Goal: Contribute content: Add original content to the website for others to see

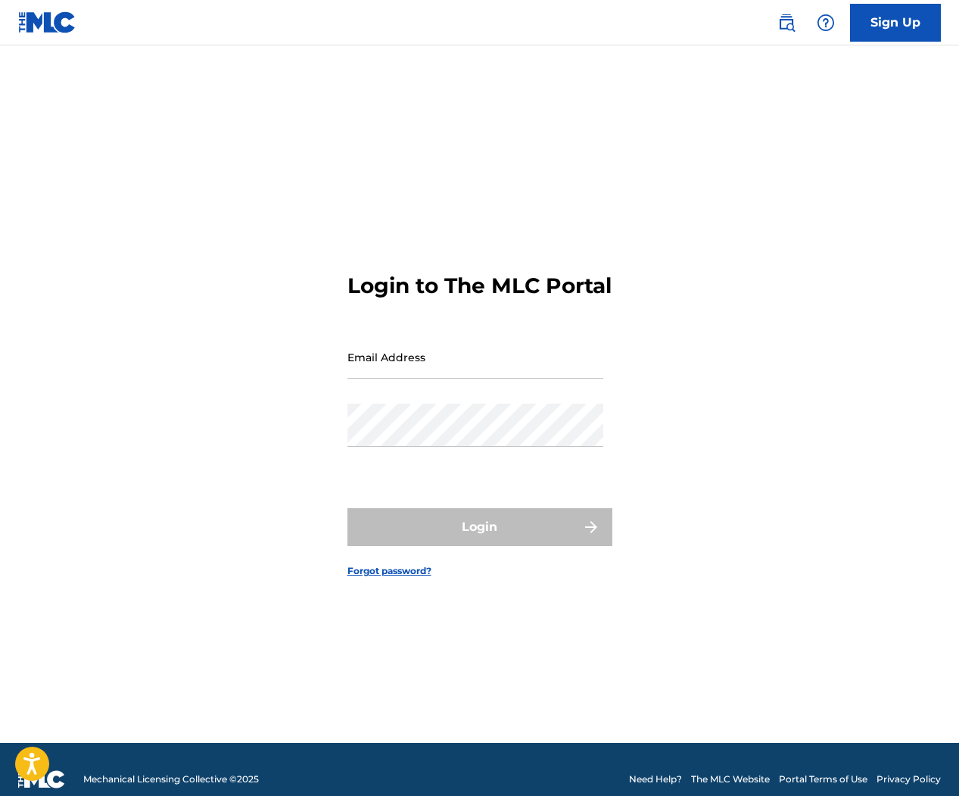
click at [499, 375] on input "Email Address" at bounding box center [475, 356] width 256 height 43
type input "[EMAIL_ADDRESS][DOMAIN_NAME]"
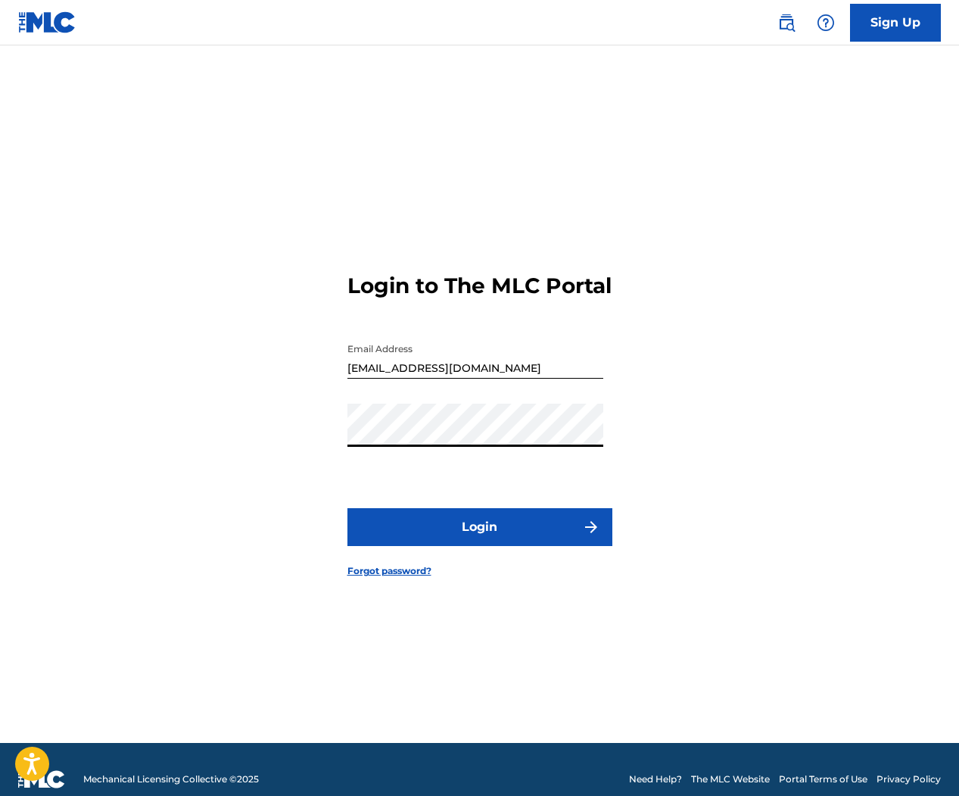
click at [483, 546] on button "Login" at bounding box center [479, 527] width 265 height 38
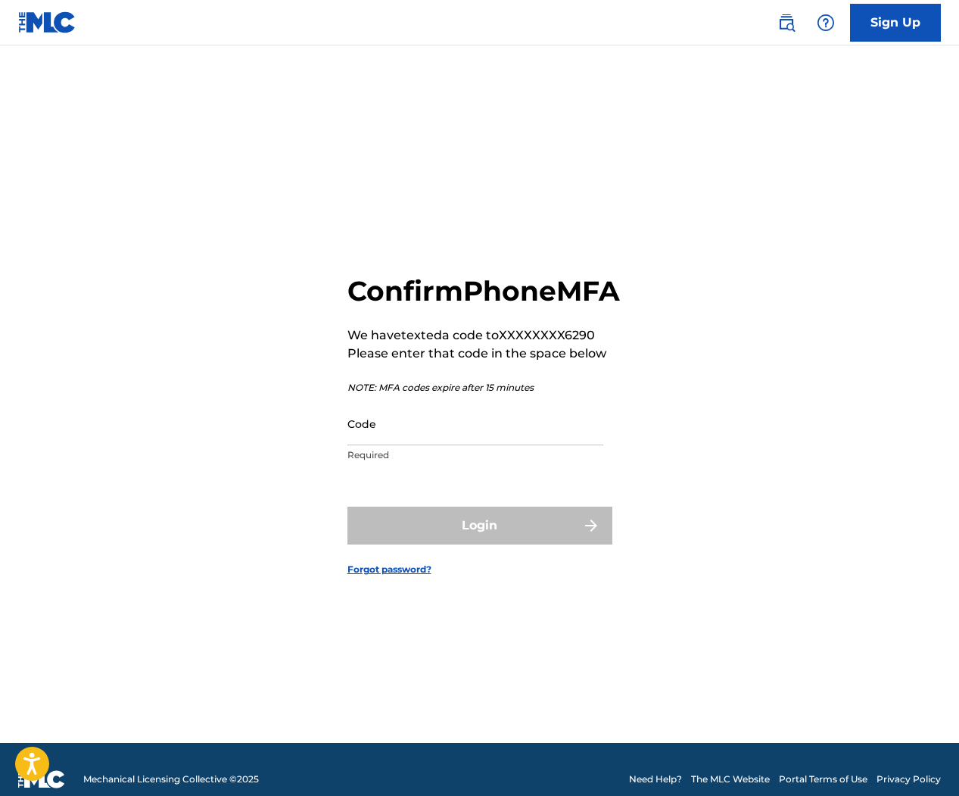
click at [426, 445] on input "Code" at bounding box center [475, 423] width 256 height 43
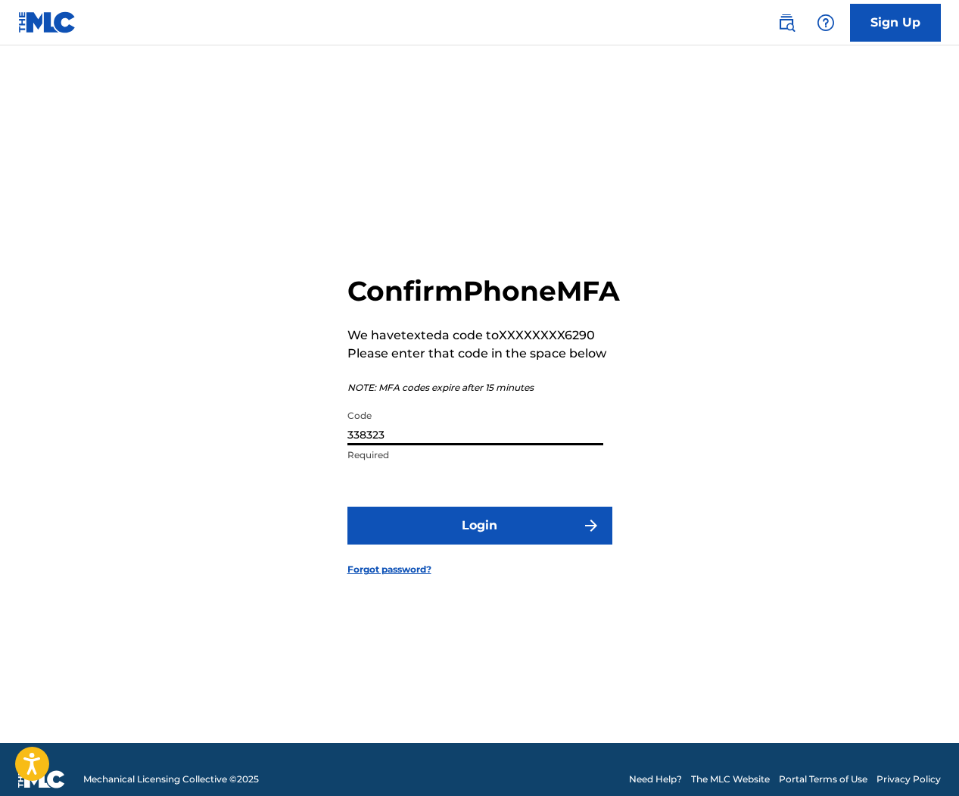
type input "338323"
click at [347, 506] on button "Login" at bounding box center [479, 525] width 265 height 38
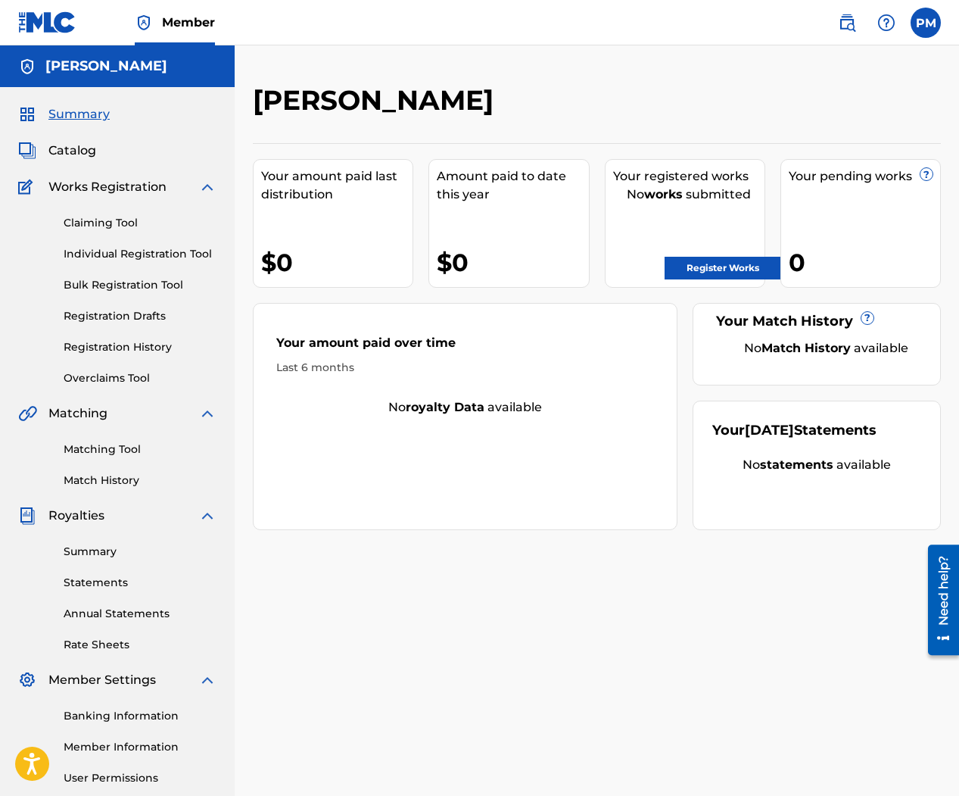
click at [120, 251] on link "Individual Registration Tool" at bounding box center [140, 254] width 153 height 16
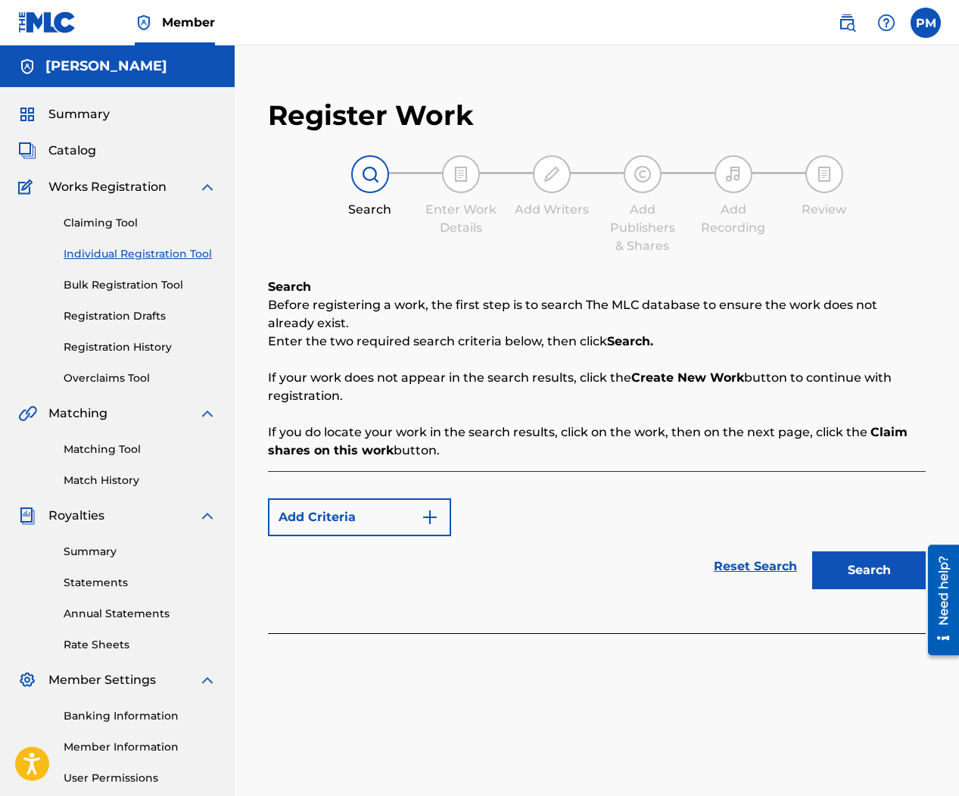
scroll to position [143, 0]
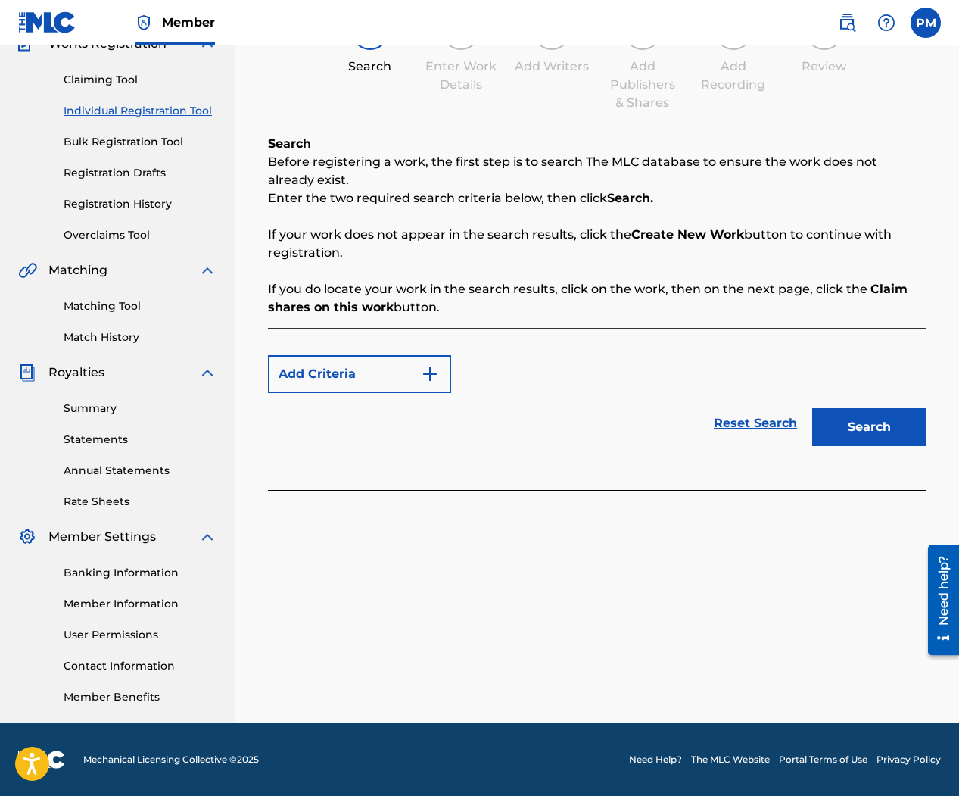
click at [432, 374] on img "Search Form" at bounding box center [430, 374] width 18 height 18
click at [412, 435] on div "Reset Search Search" at bounding box center [597, 423] width 658 height 61
click at [422, 376] on img "Search Form" at bounding box center [430, 374] width 18 height 18
click at [859, 426] on button "Search" at bounding box center [869, 427] width 114 height 38
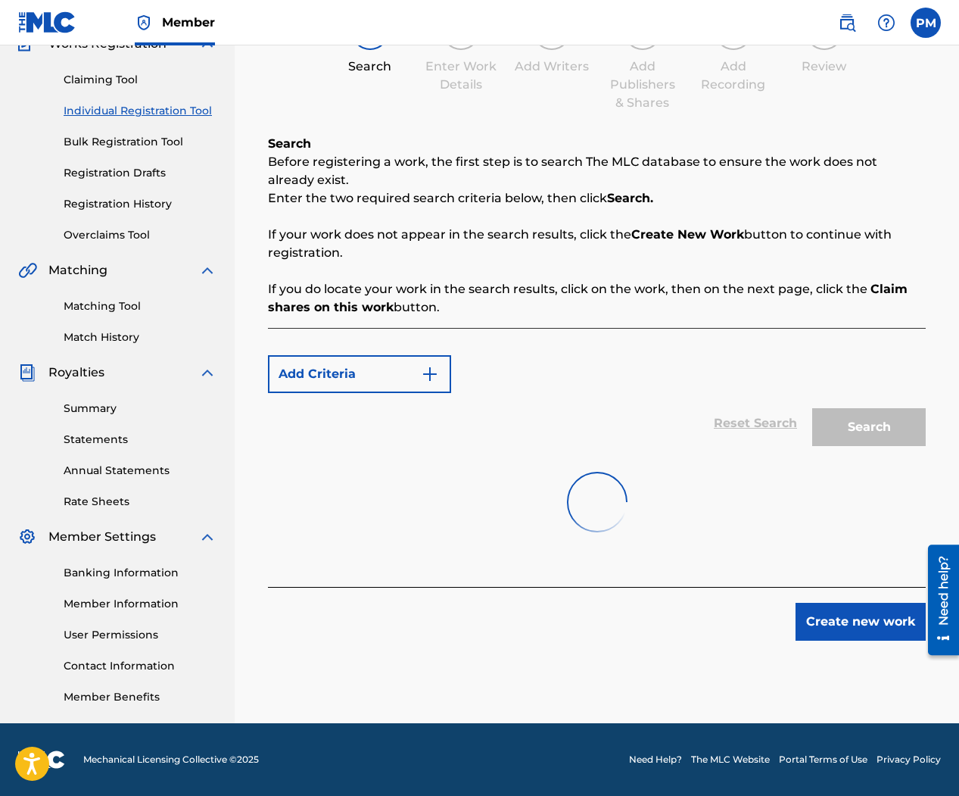
click at [431, 376] on img "Search Form" at bounding box center [430, 374] width 18 height 18
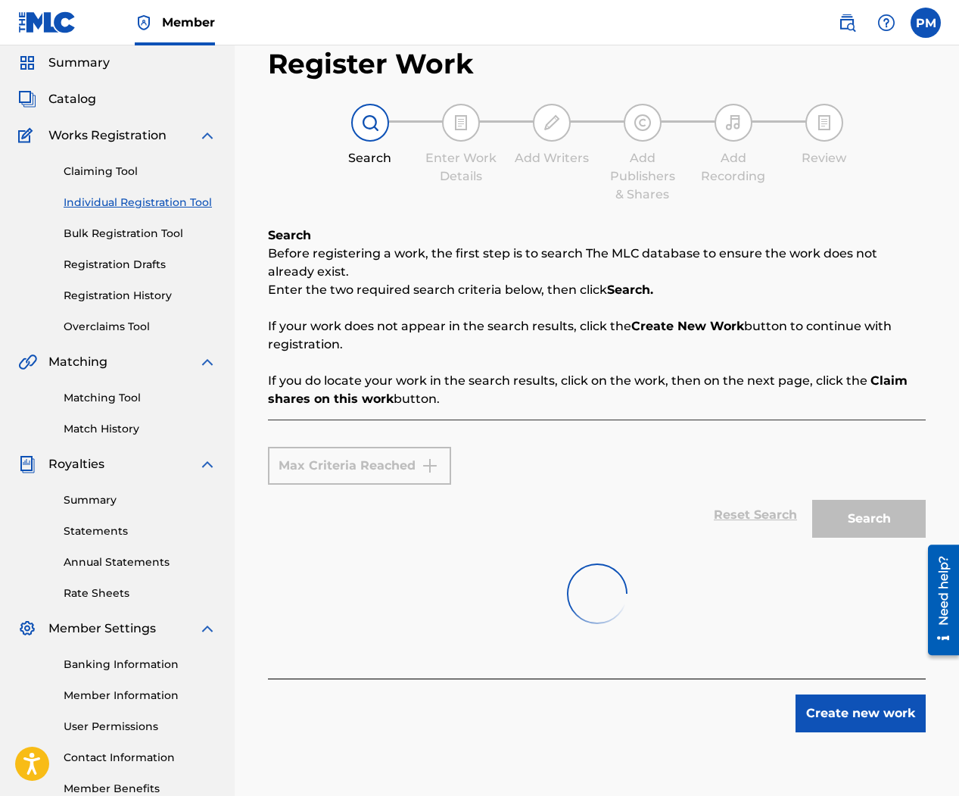
scroll to position [5, 0]
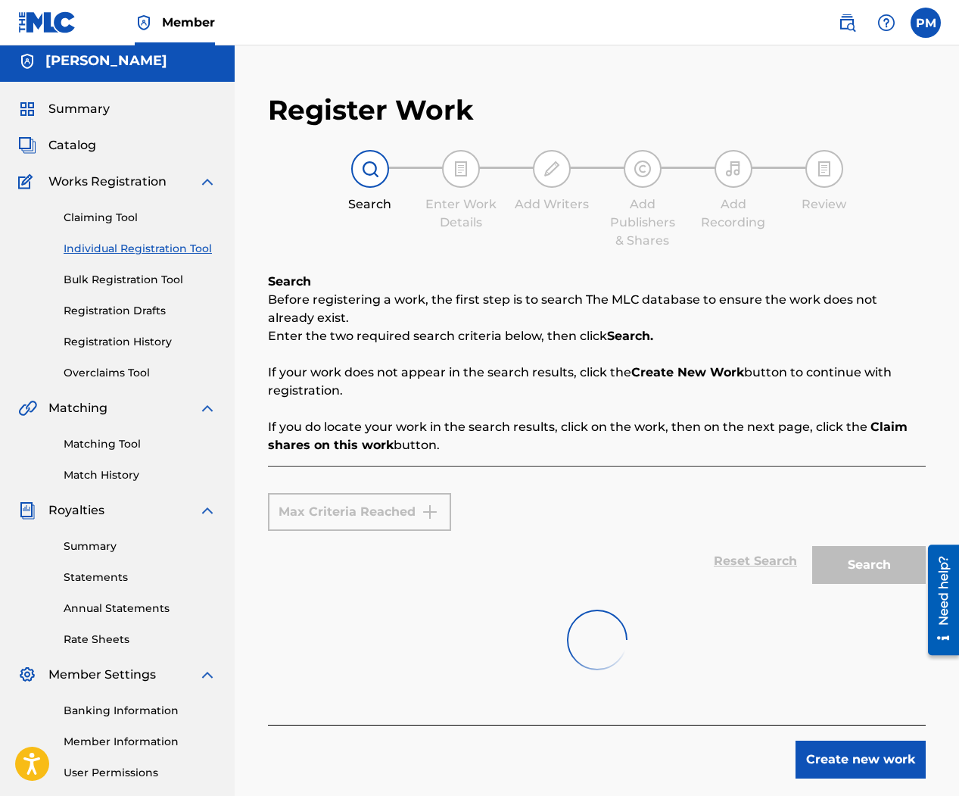
click at [121, 220] on link "Claiming Tool" at bounding box center [140, 218] width 153 height 16
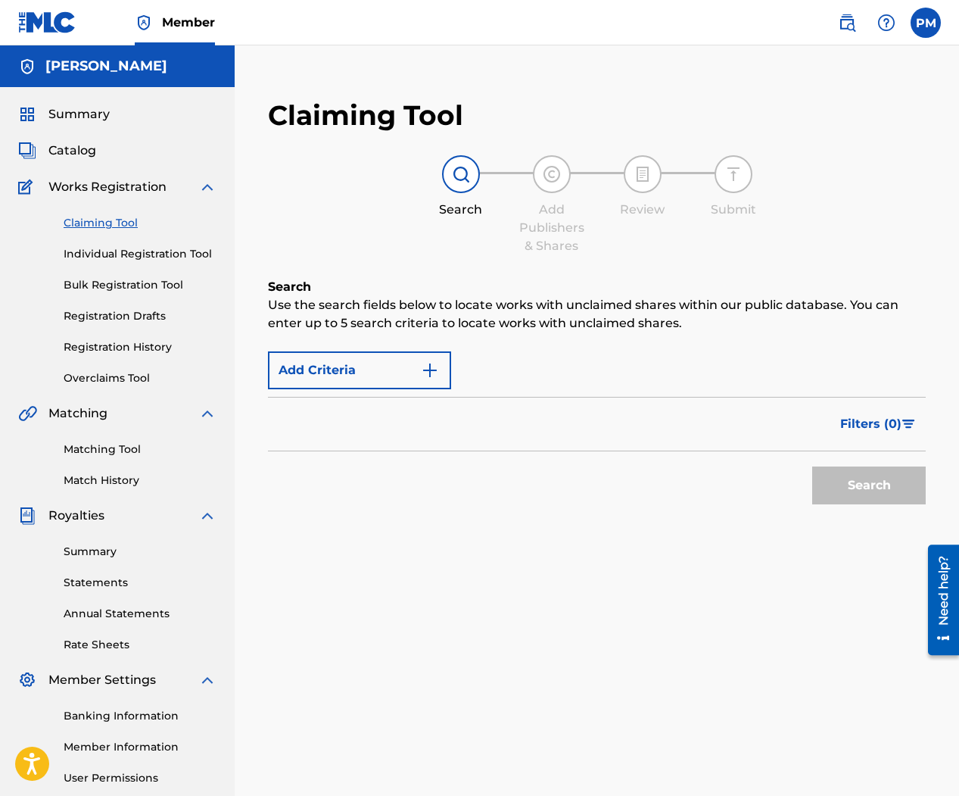
click at [143, 254] on link "Individual Registration Tool" at bounding box center [140, 254] width 153 height 16
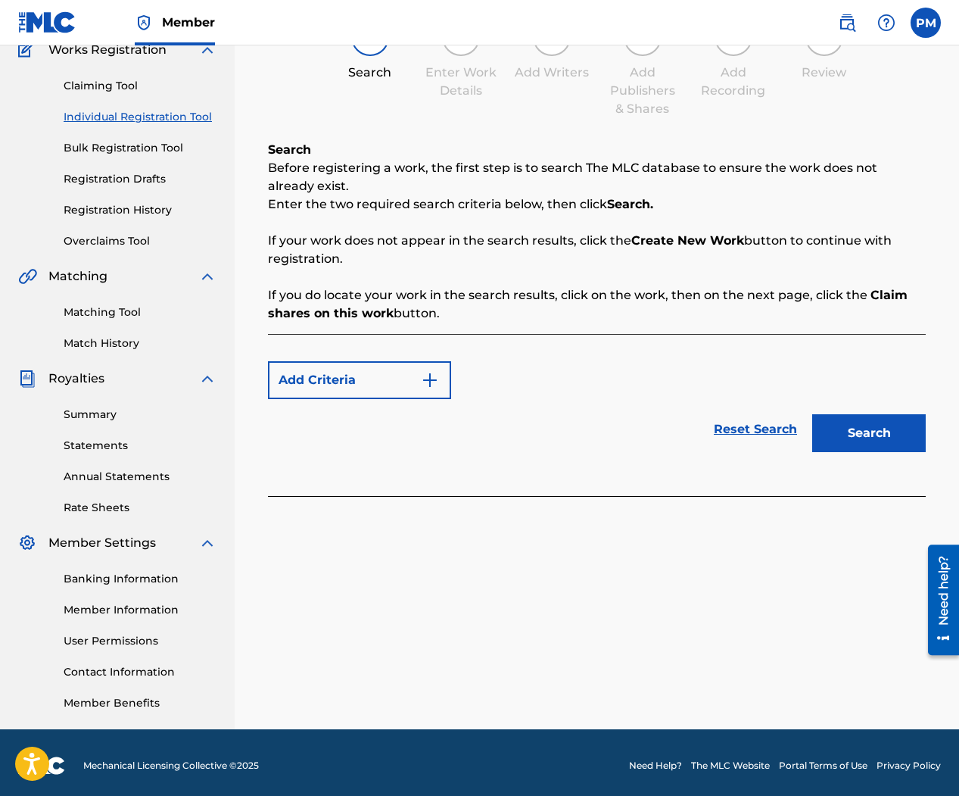
scroll to position [143, 0]
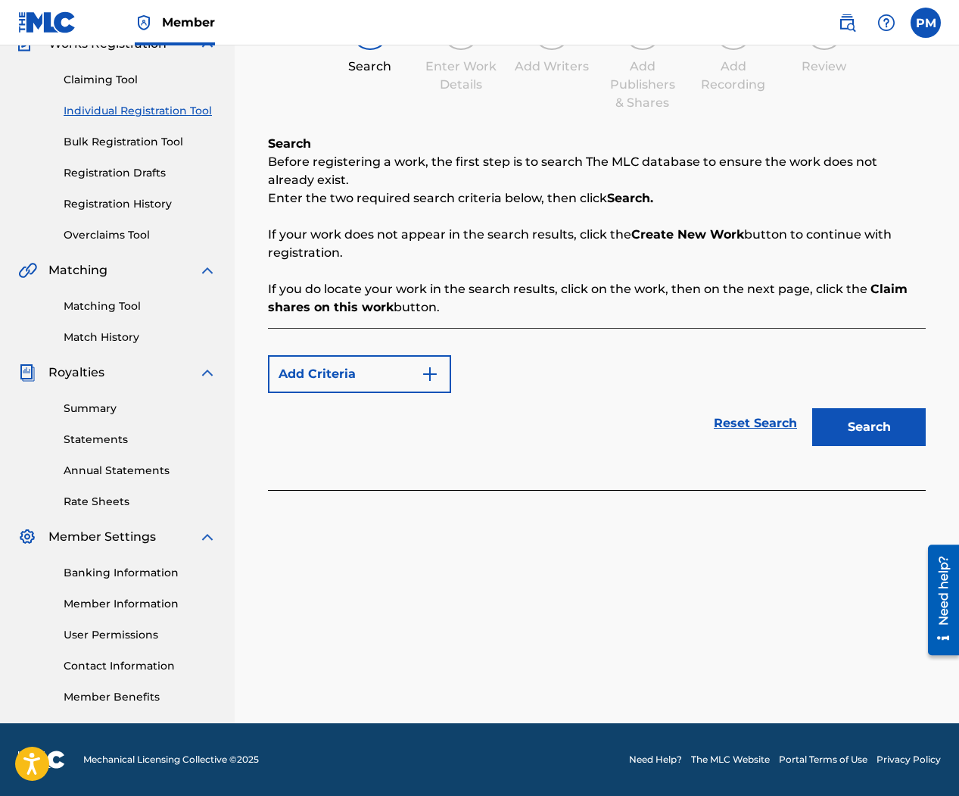
click at [425, 374] on img "Search Form" at bounding box center [430, 374] width 18 height 18
click at [433, 373] on img "Search Form" at bounding box center [430, 374] width 18 height 18
click at [433, 373] on div "Max Criteria Reached" at bounding box center [359, 374] width 183 height 38
click at [480, 374] on div "Max Criteria Reached" at bounding box center [597, 374] width 658 height 38
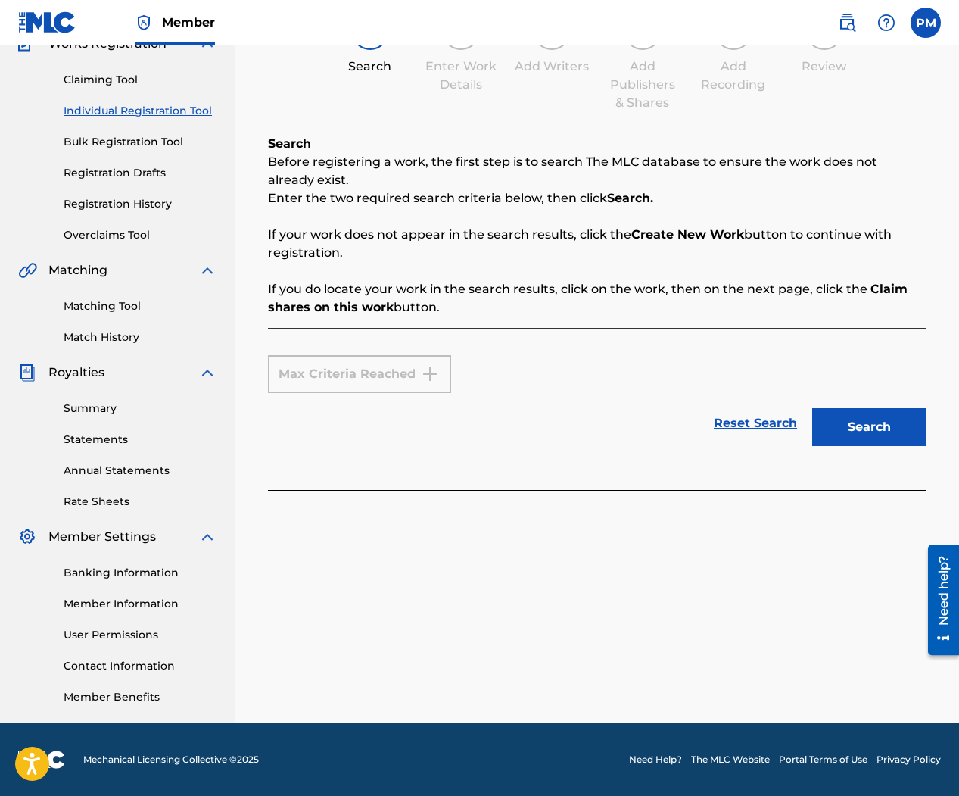
click at [877, 413] on button "Search" at bounding box center [869, 427] width 114 height 38
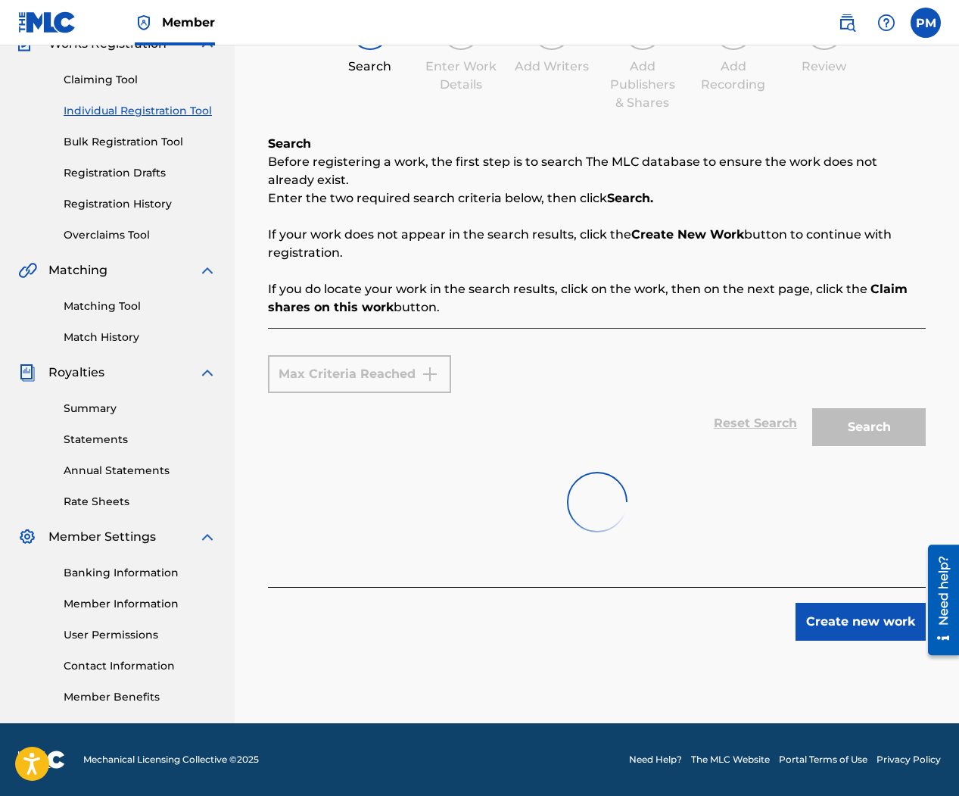
click at [834, 610] on button "Create new work" at bounding box center [861, 622] width 130 height 38
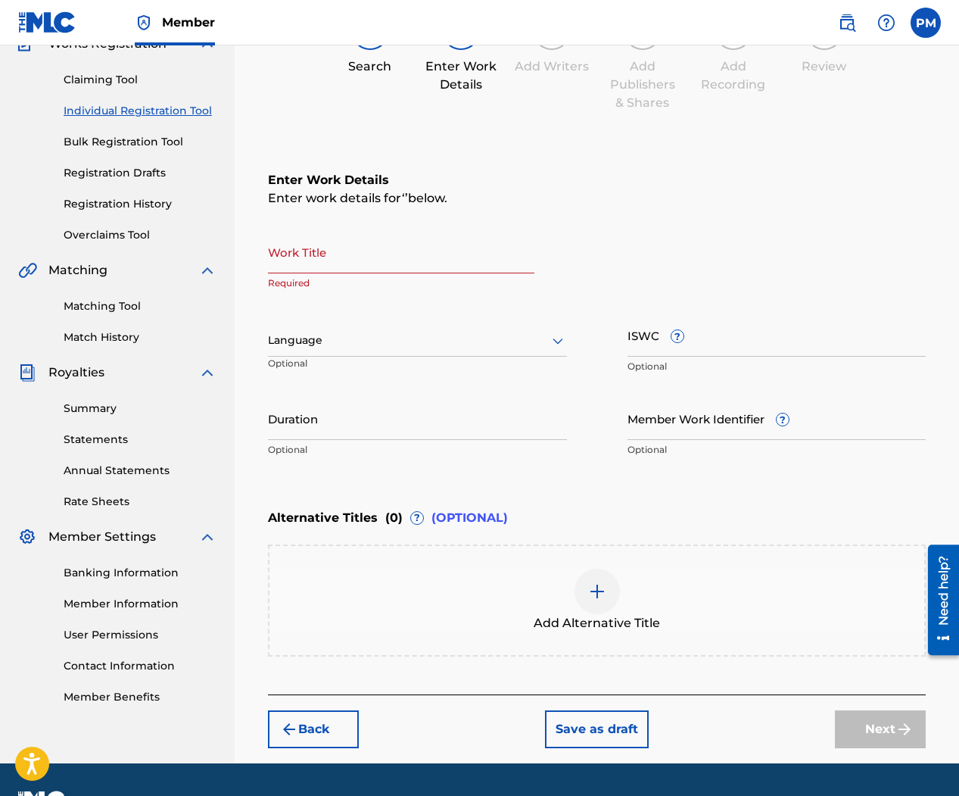
click at [402, 264] on input "Work Title" at bounding box center [401, 251] width 266 height 43
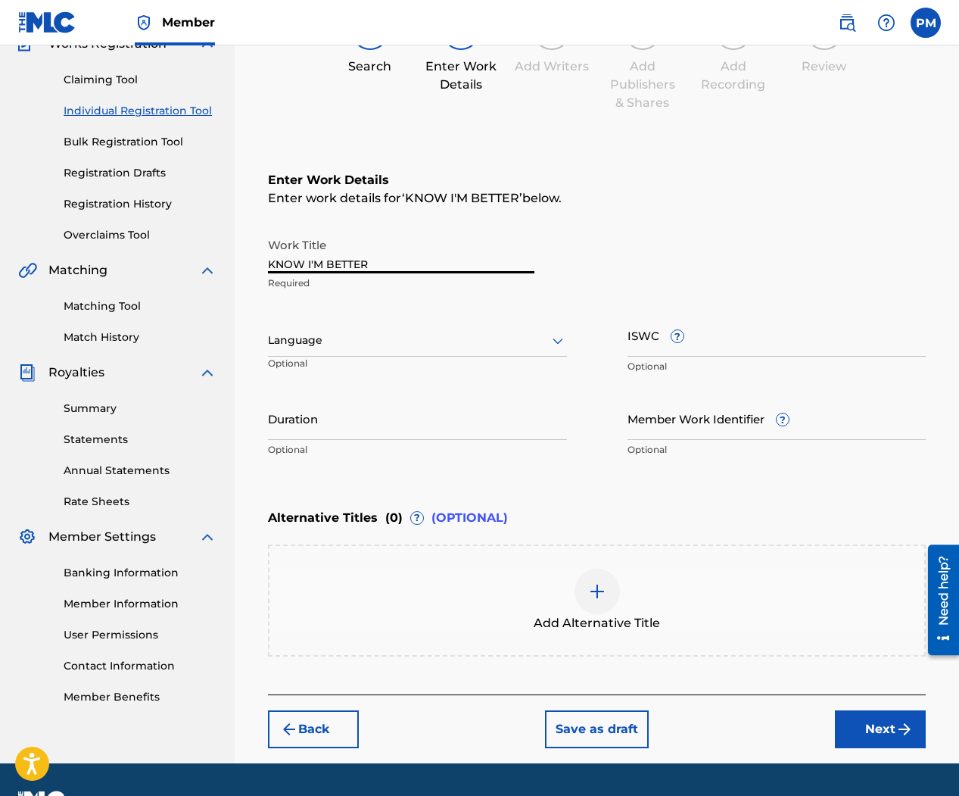
type input "KNOW I'M BETTER"
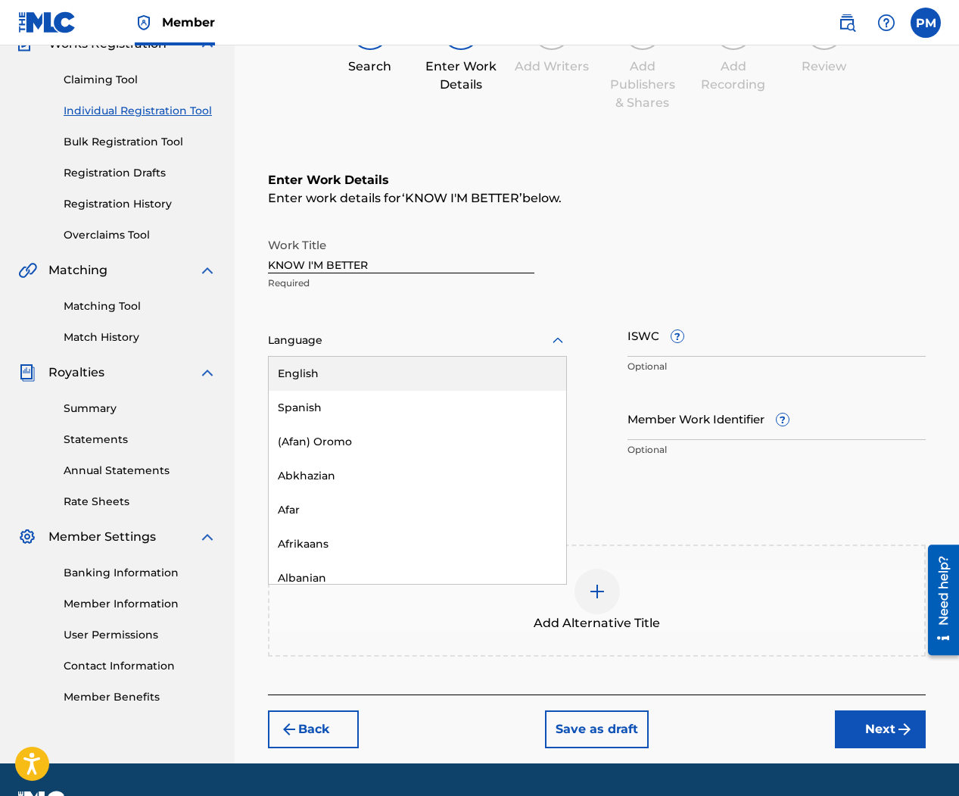
click at [354, 343] on div at bounding box center [417, 340] width 299 height 19
click at [361, 370] on div "English" at bounding box center [418, 374] width 298 height 34
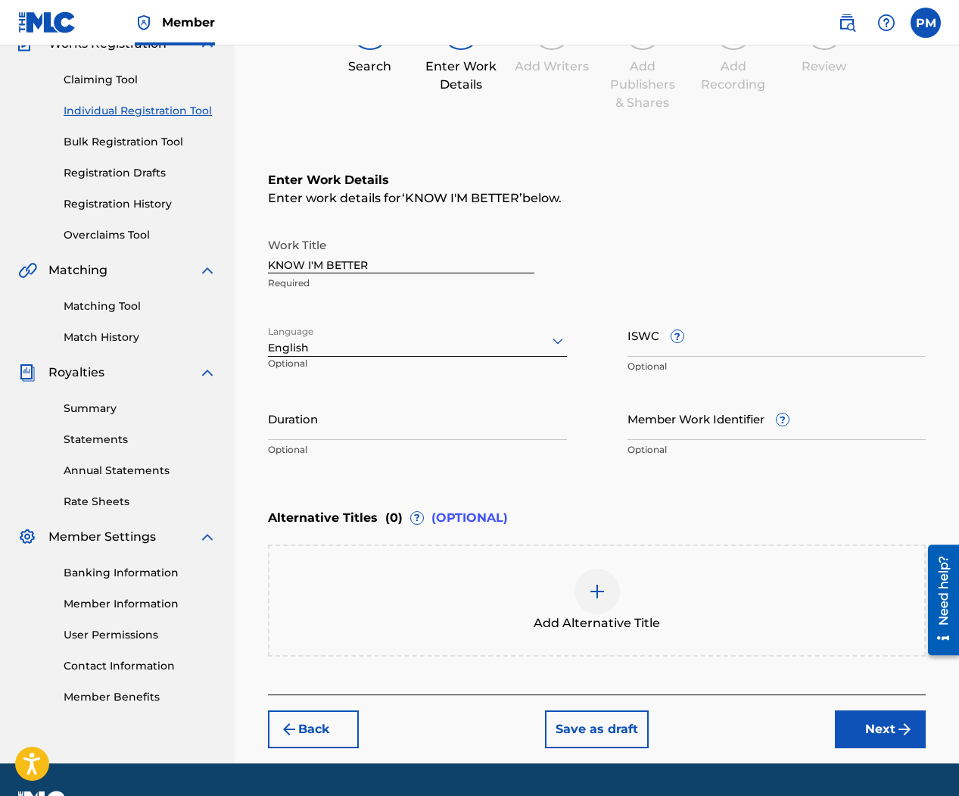
click at [422, 425] on input "Duration" at bounding box center [417, 418] width 299 height 43
type input "02:25"
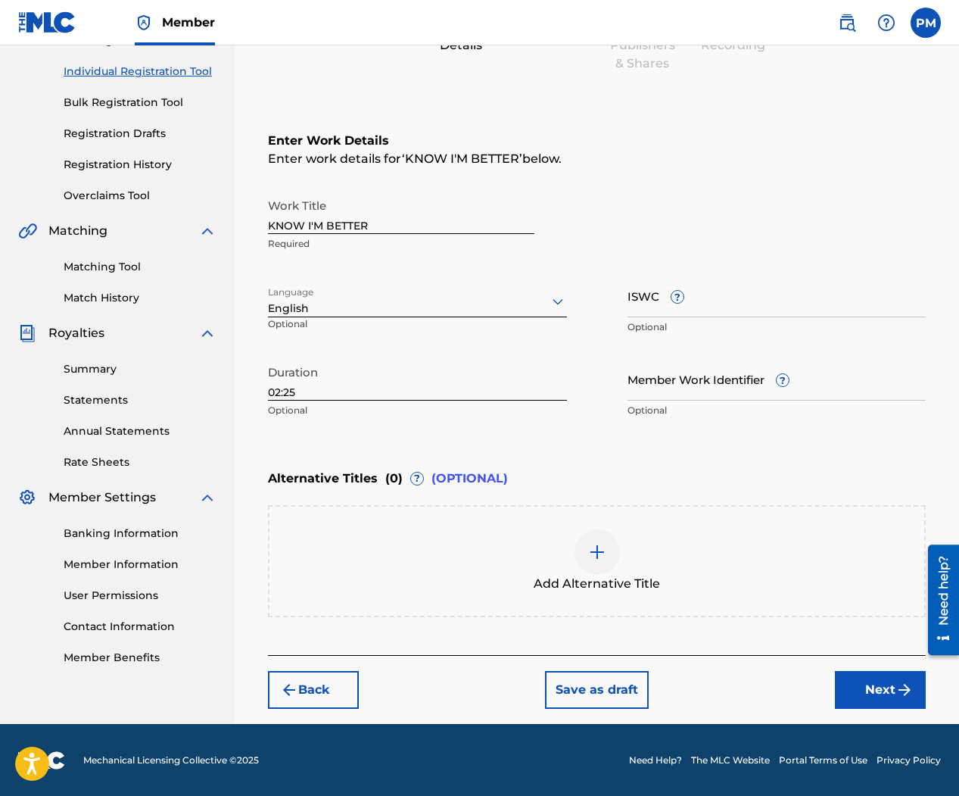
click at [862, 682] on button "Next" at bounding box center [880, 690] width 91 height 38
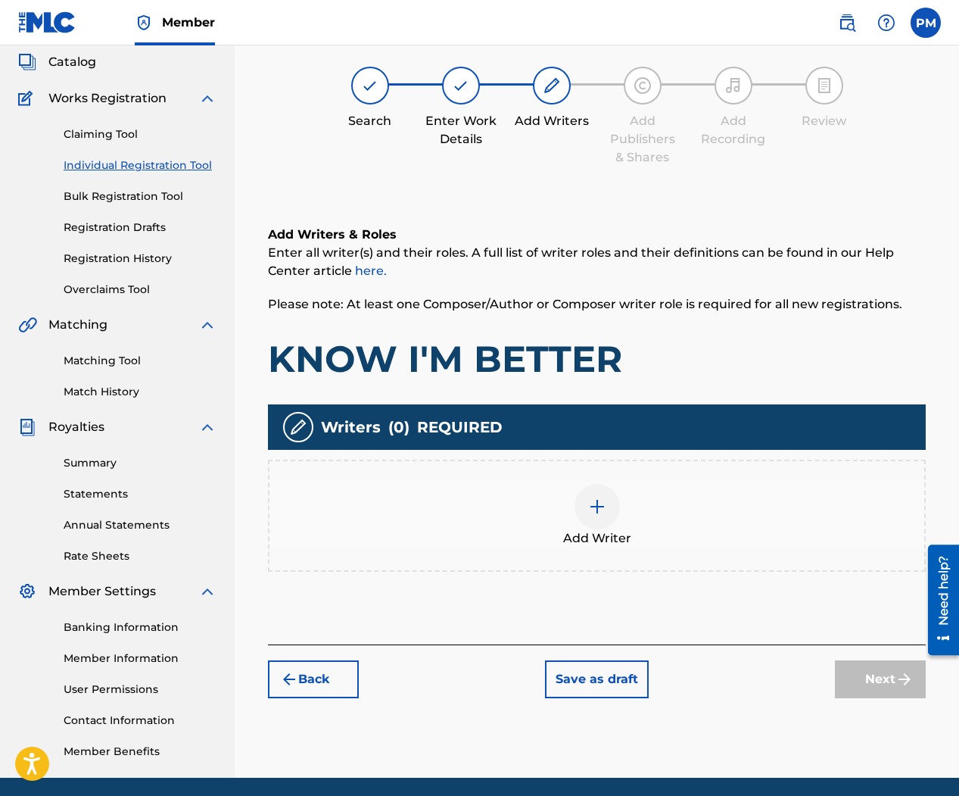
scroll to position [68, 0]
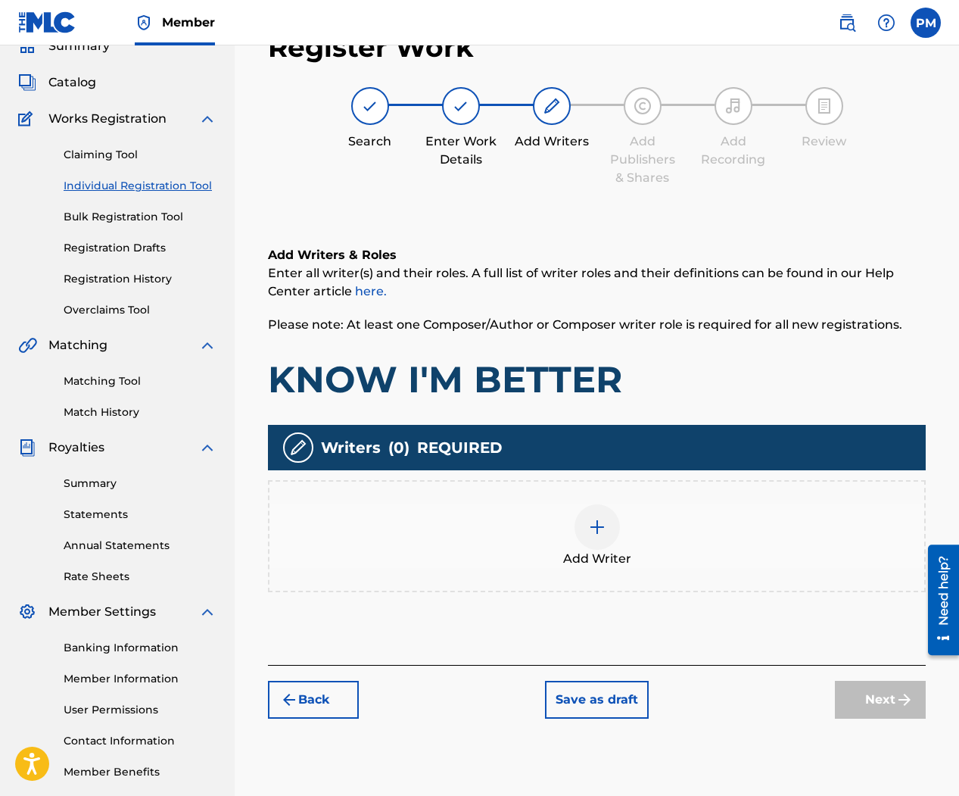
click at [597, 515] on div at bounding box center [597, 526] width 45 height 45
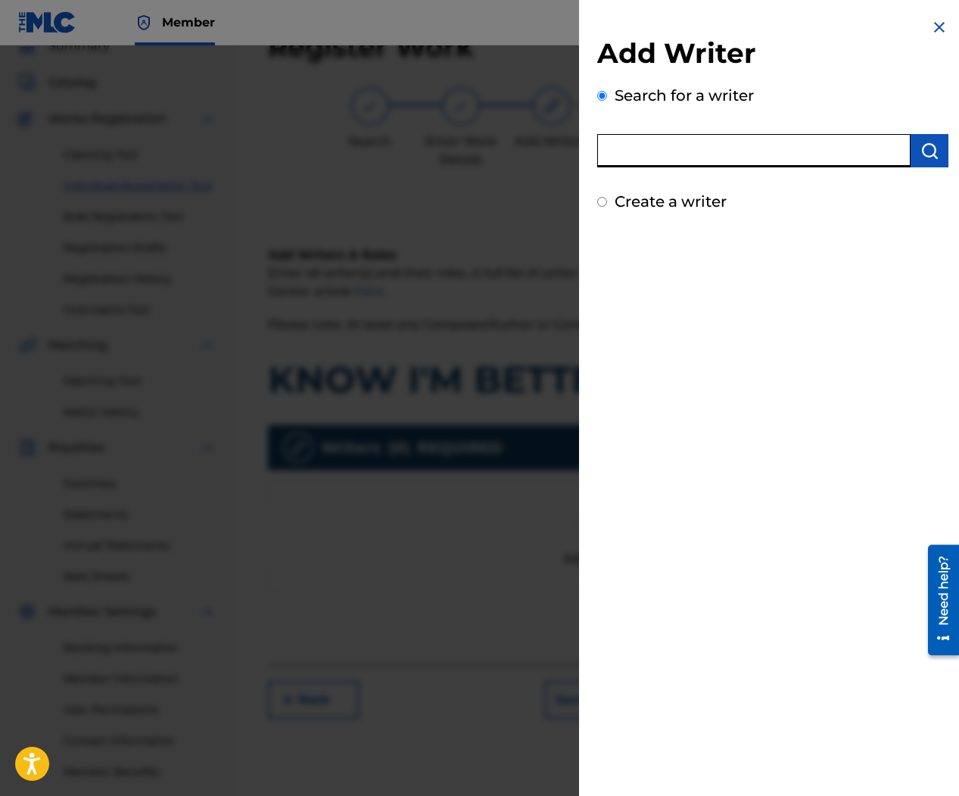
click at [699, 153] on input "text" at bounding box center [753, 150] width 313 height 33
click at [668, 278] on div "Add Writer Search for a writer Create a writer" at bounding box center [773, 398] width 388 height 796
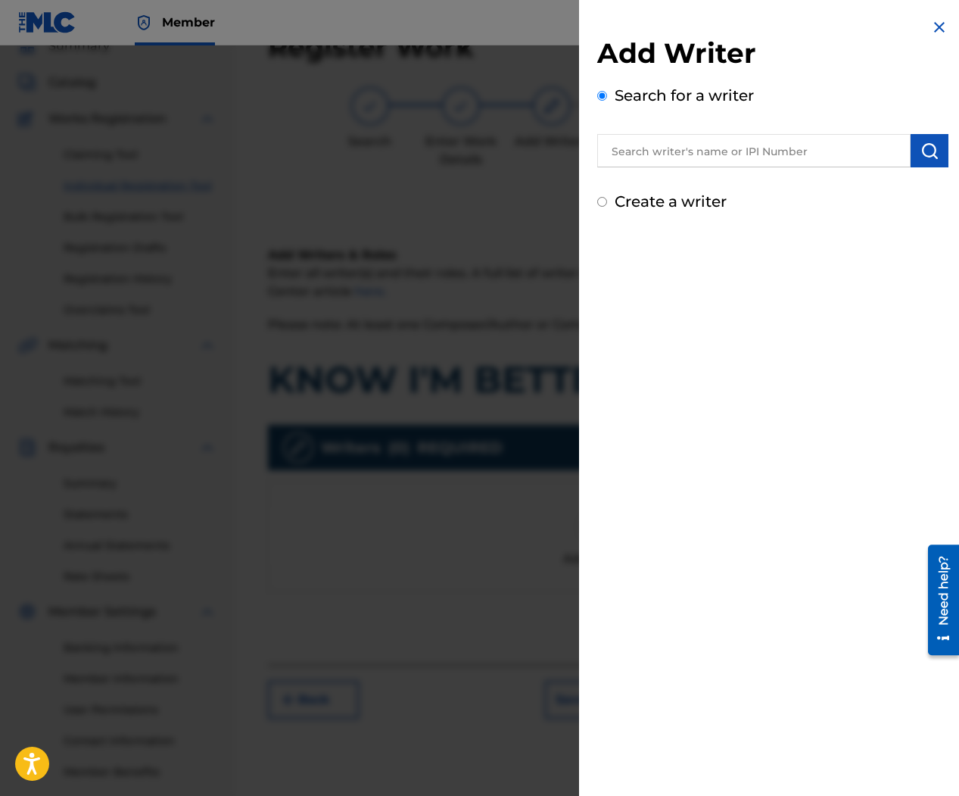
click at [600, 205] on input "Create a writer" at bounding box center [602, 202] width 10 height 10
radio input "false"
radio input "true"
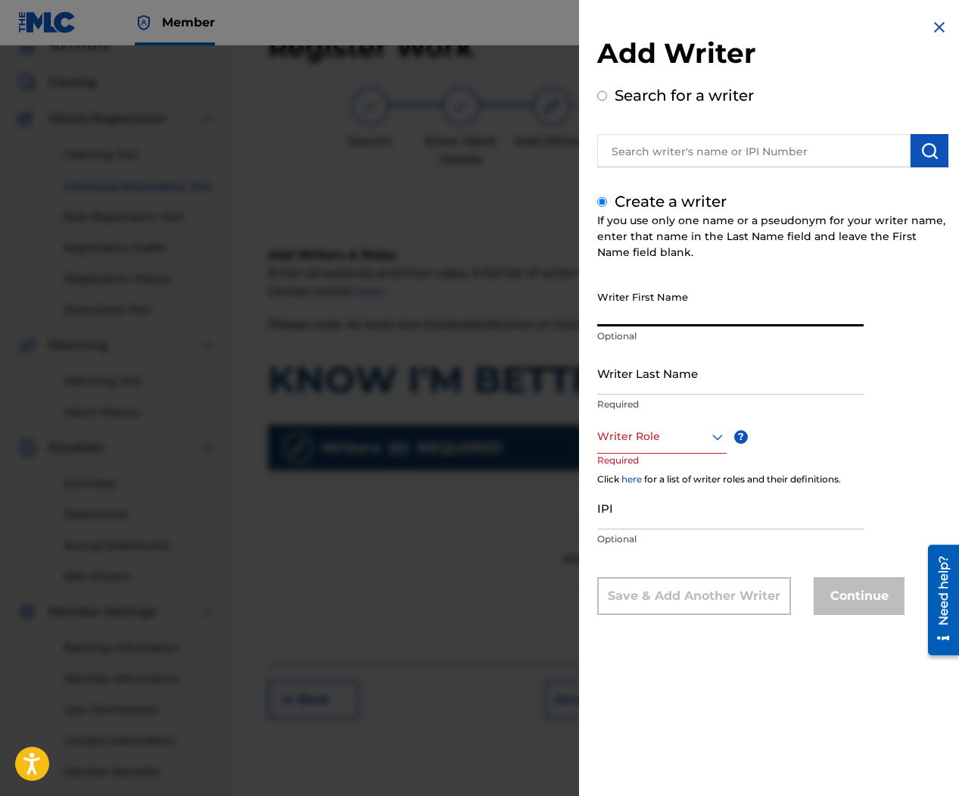
click at [677, 307] on input "Writer First Name" at bounding box center [730, 304] width 266 height 43
type input "[PERSON_NAME]"
click at [672, 366] on input "Writer Last Name" at bounding box center [730, 372] width 266 height 43
type input "OUTRO"
click at [673, 441] on div at bounding box center [661, 436] width 129 height 19
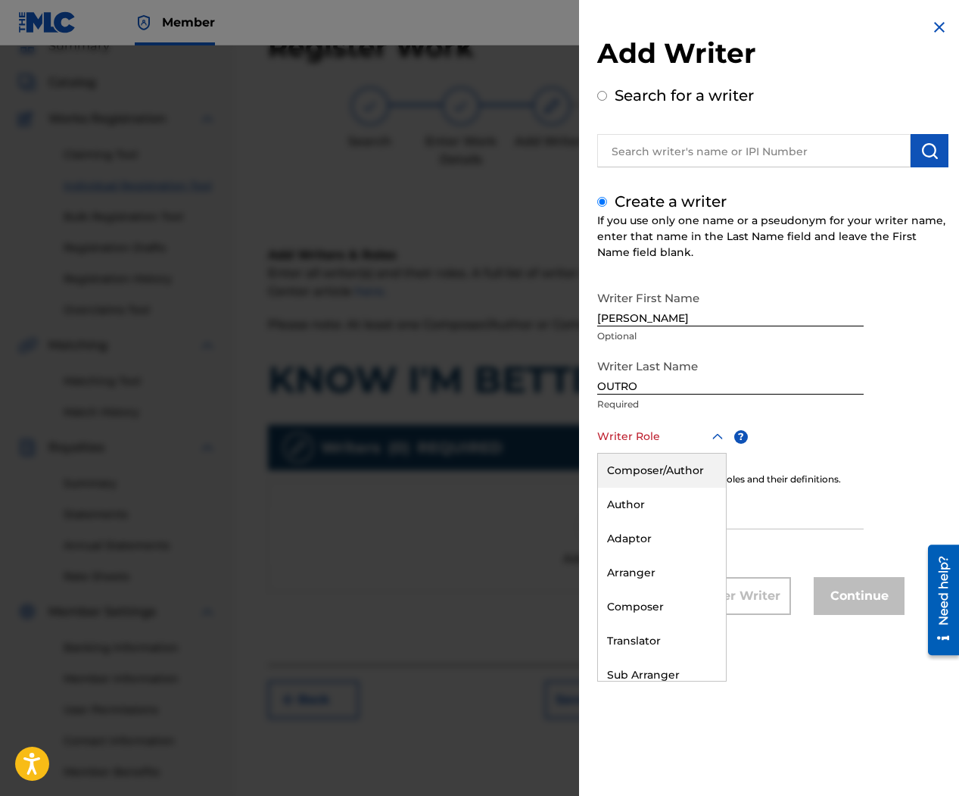
click at [672, 475] on div "Composer/Author" at bounding box center [662, 470] width 128 height 34
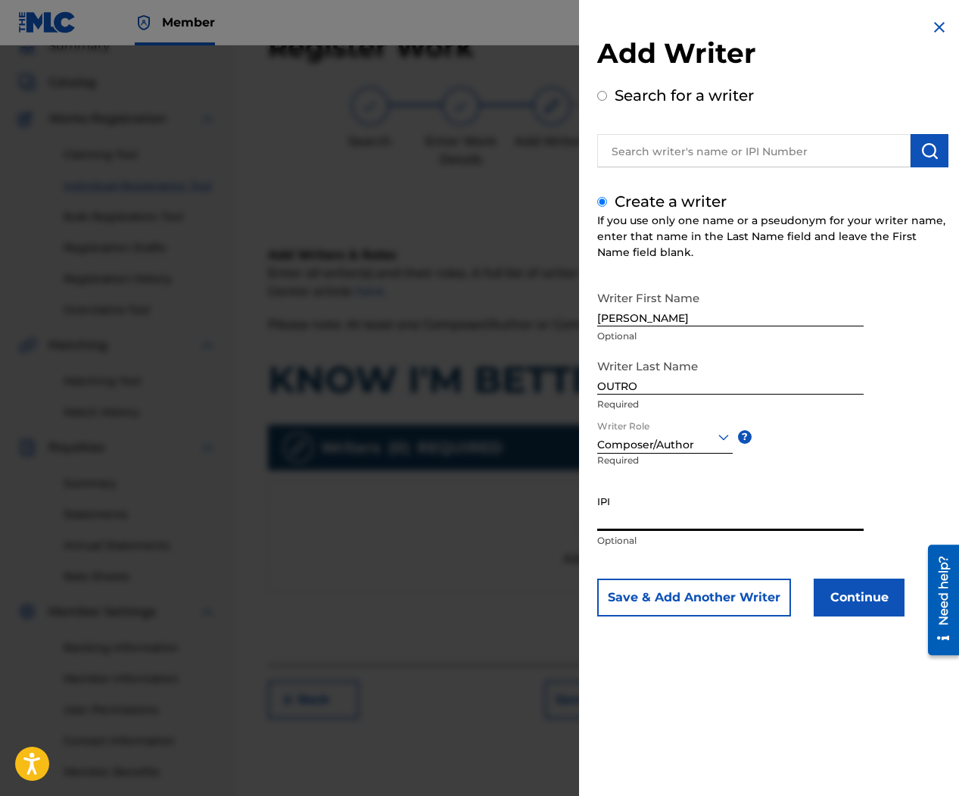
click at [659, 522] on input "IPI" at bounding box center [730, 509] width 266 height 43
click at [650, 453] on div "Writer Role Composer/Author ? Required" at bounding box center [676, 453] width 159 height 68
click at [640, 526] on input "IPI" at bounding box center [730, 509] width 266 height 43
paste input "01110389594"
type input "01110389594"
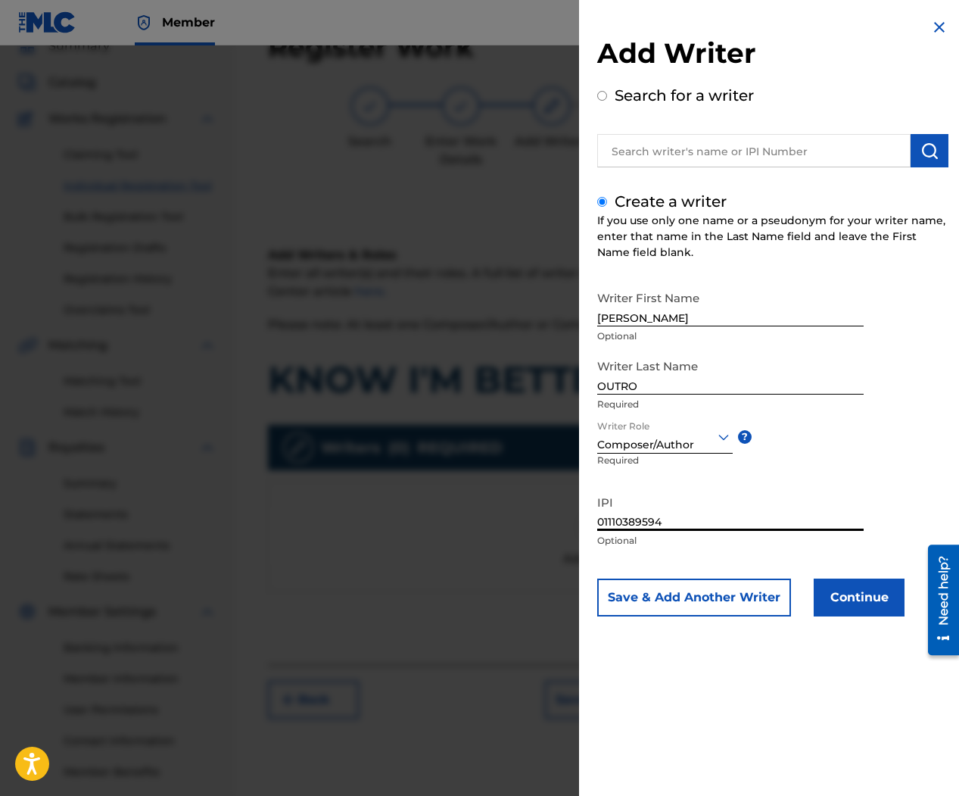
click at [870, 603] on button "Continue" at bounding box center [859, 597] width 91 height 38
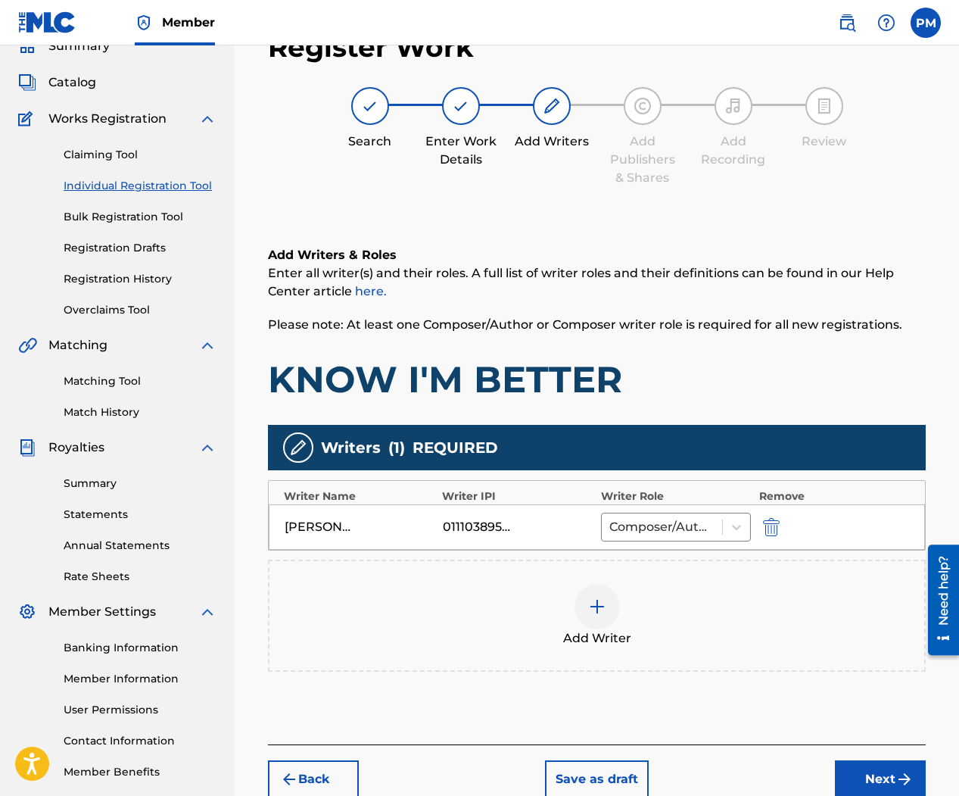
scroll to position [158, 0]
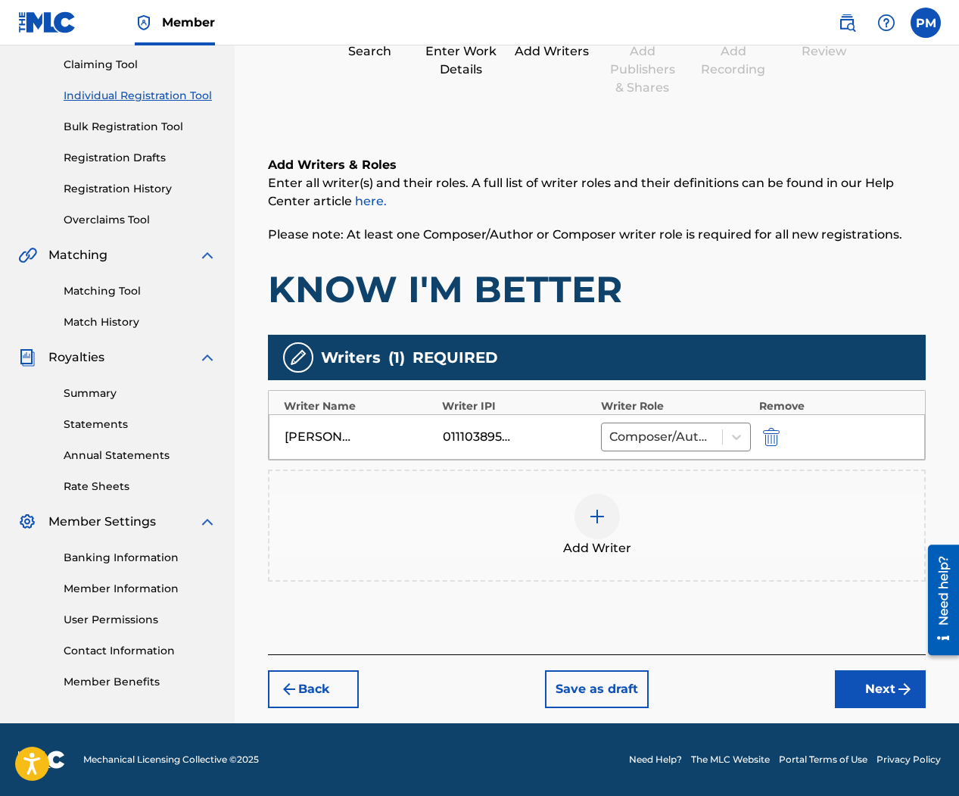
click at [875, 692] on button "Next" at bounding box center [880, 689] width 91 height 38
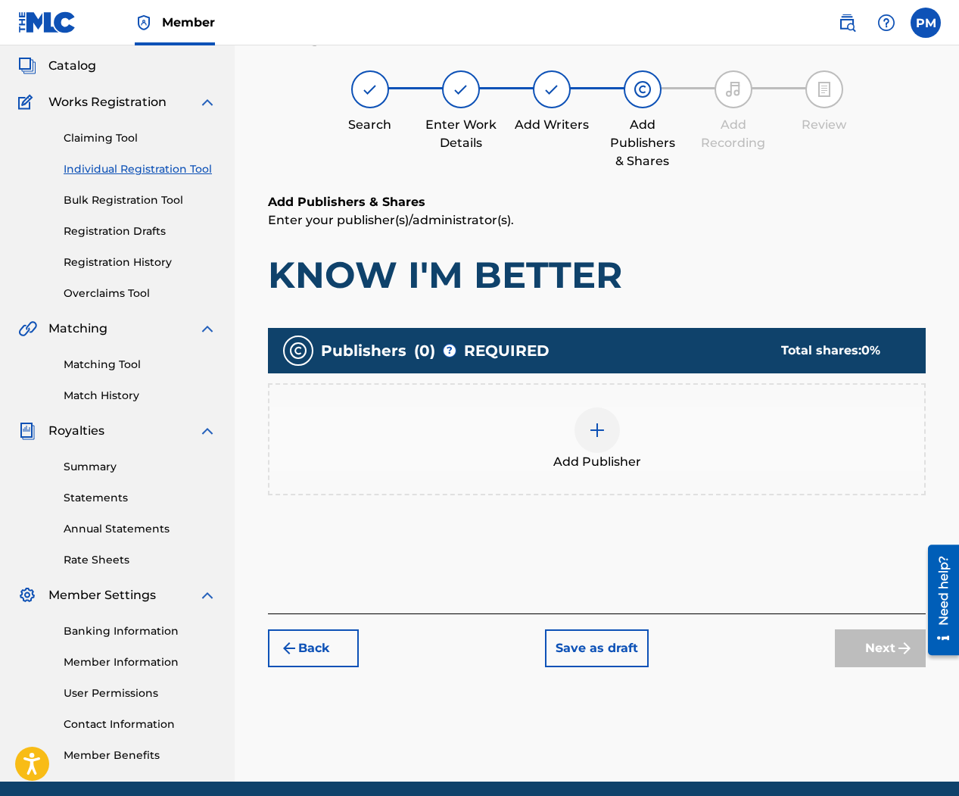
scroll to position [68, 0]
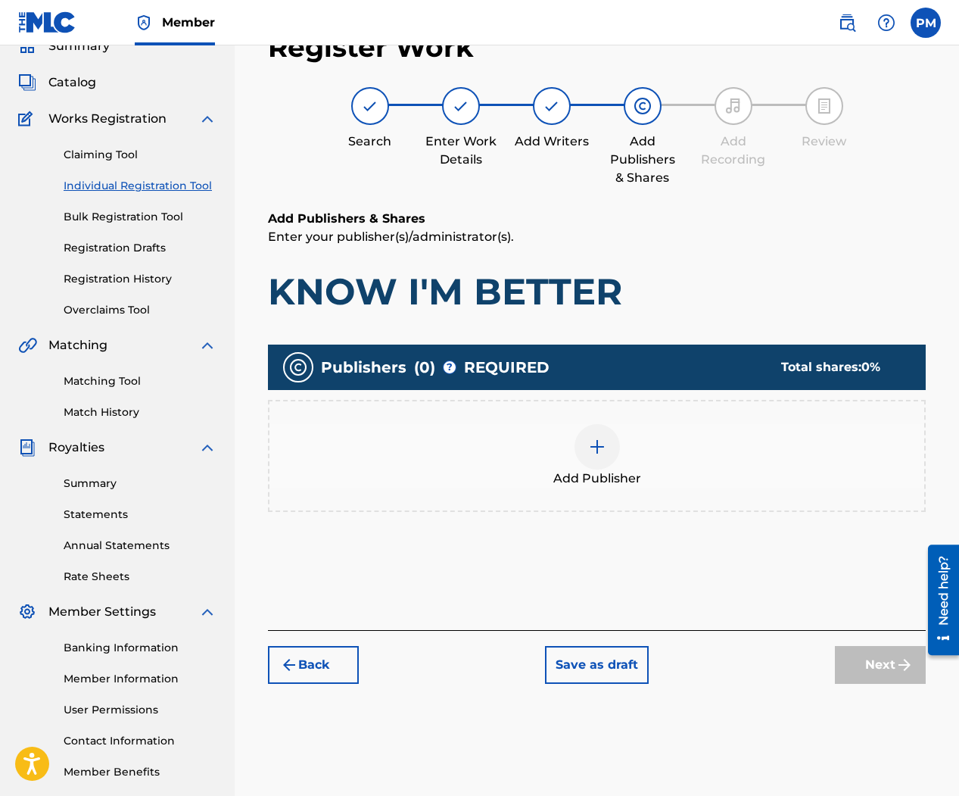
click at [596, 457] on div at bounding box center [597, 446] width 45 height 45
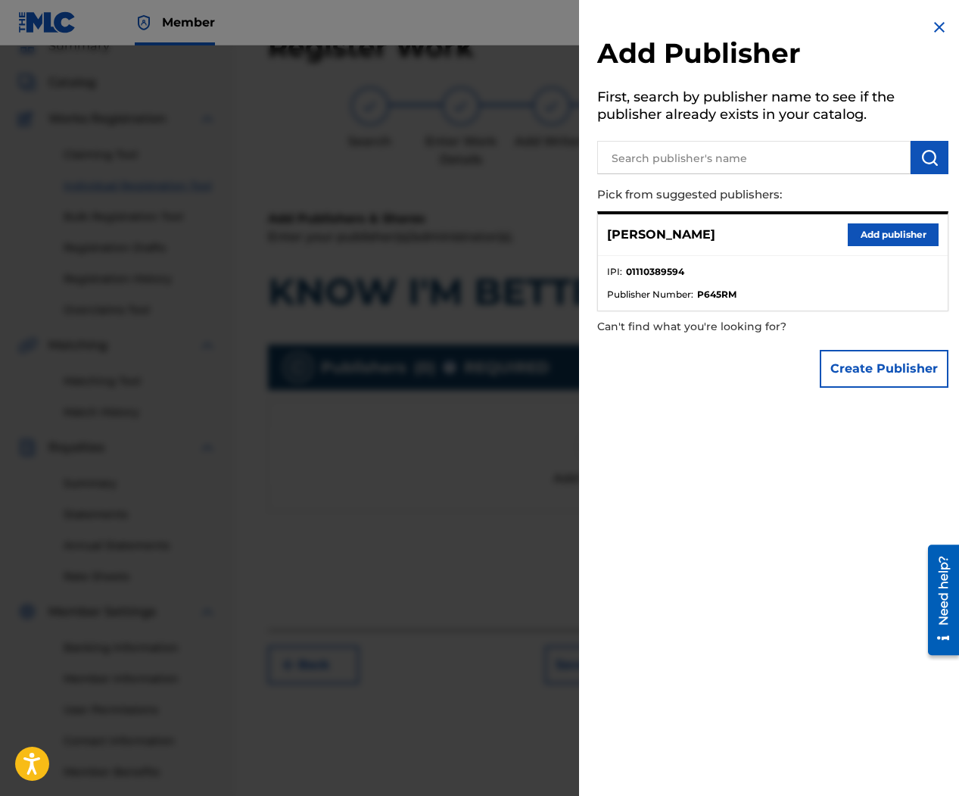
click at [881, 233] on button "Add publisher" at bounding box center [893, 234] width 91 height 23
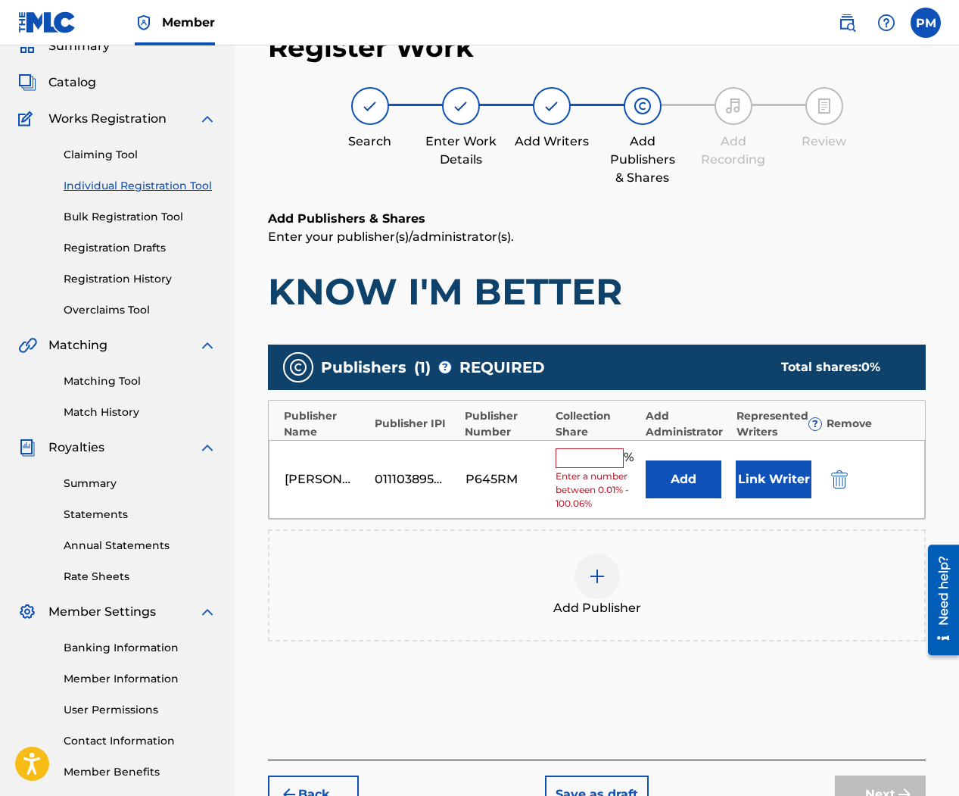
click at [606, 455] on input "text" at bounding box center [590, 458] width 68 height 20
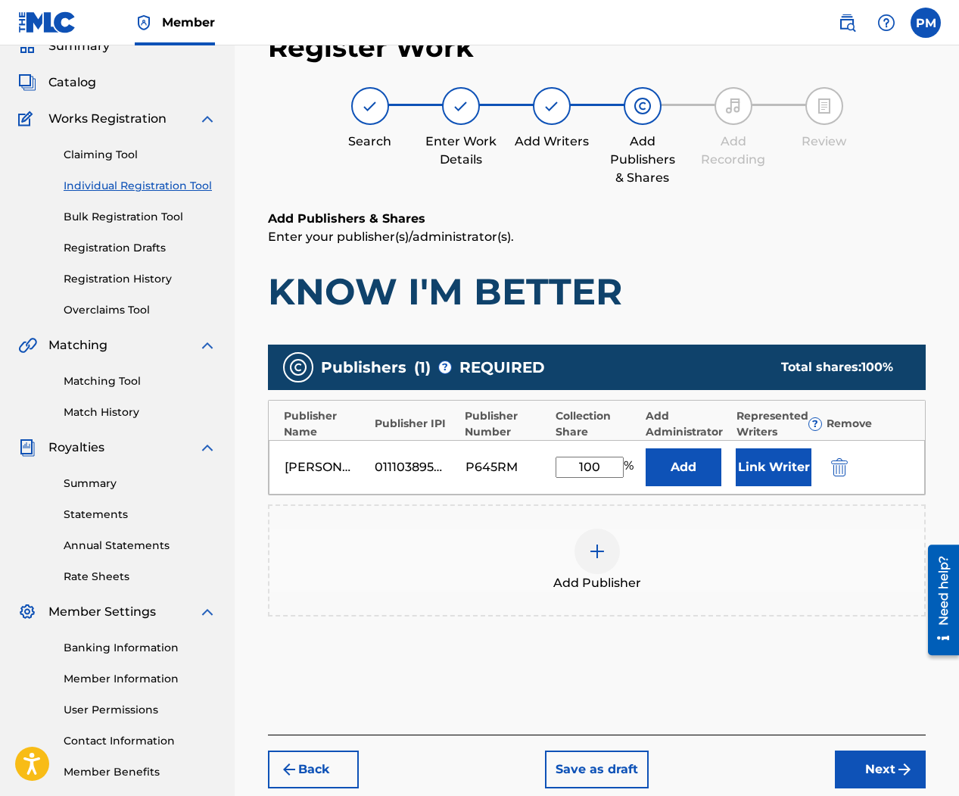
type input "100"
click at [714, 572] on div "Add Publisher" at bounding box center [597, 560] width 655 height 64
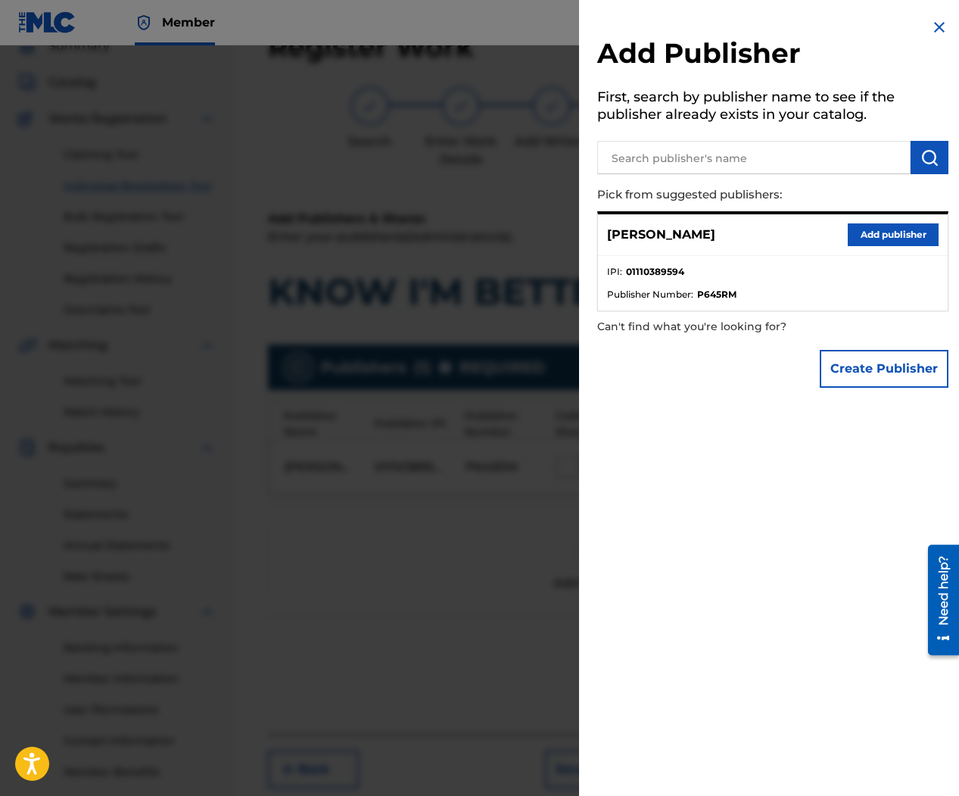
scroll to position [77, 0]
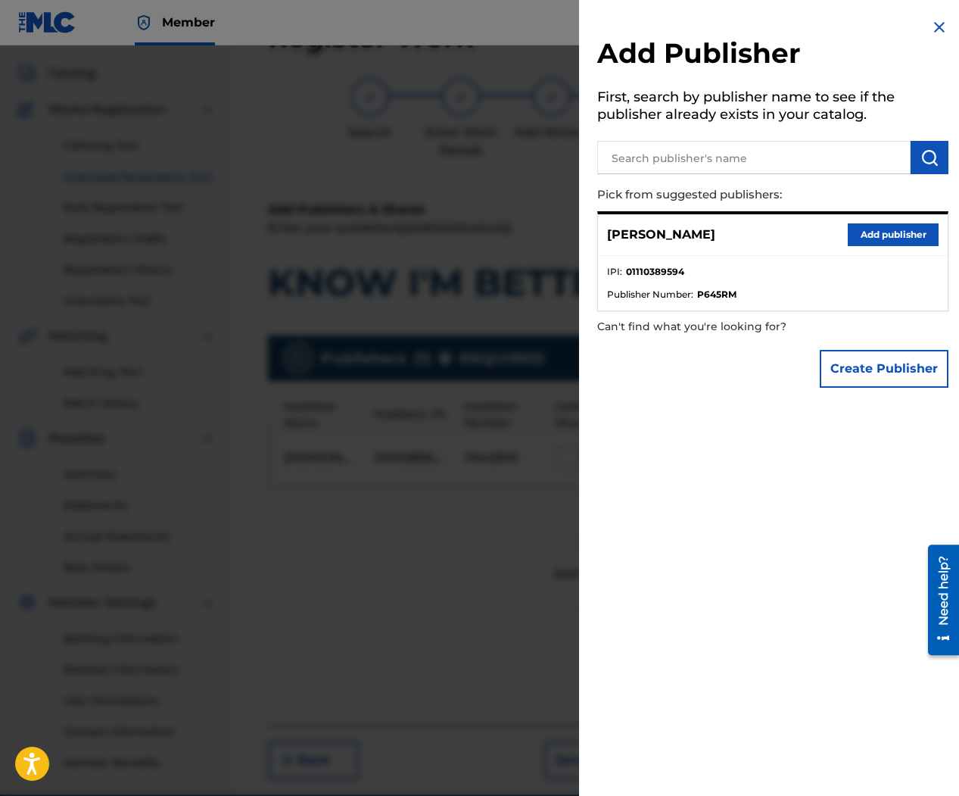
click at [930, 28] on img at bounding box center [939, 27] width 18 height 18
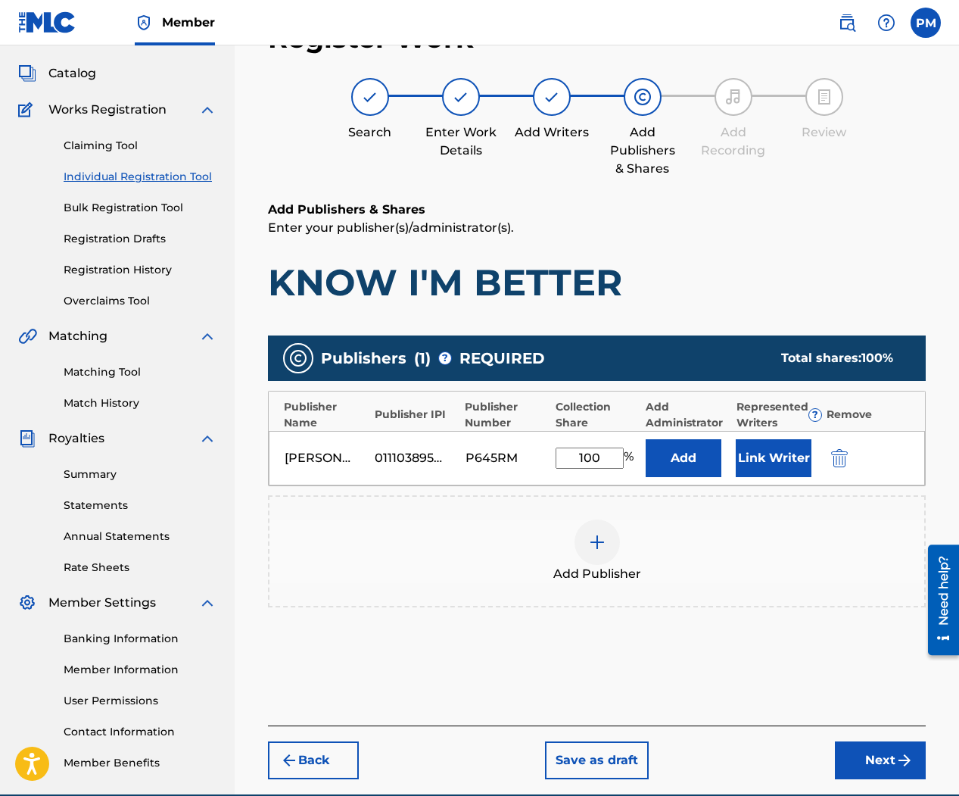
scroll to position [148, 0]
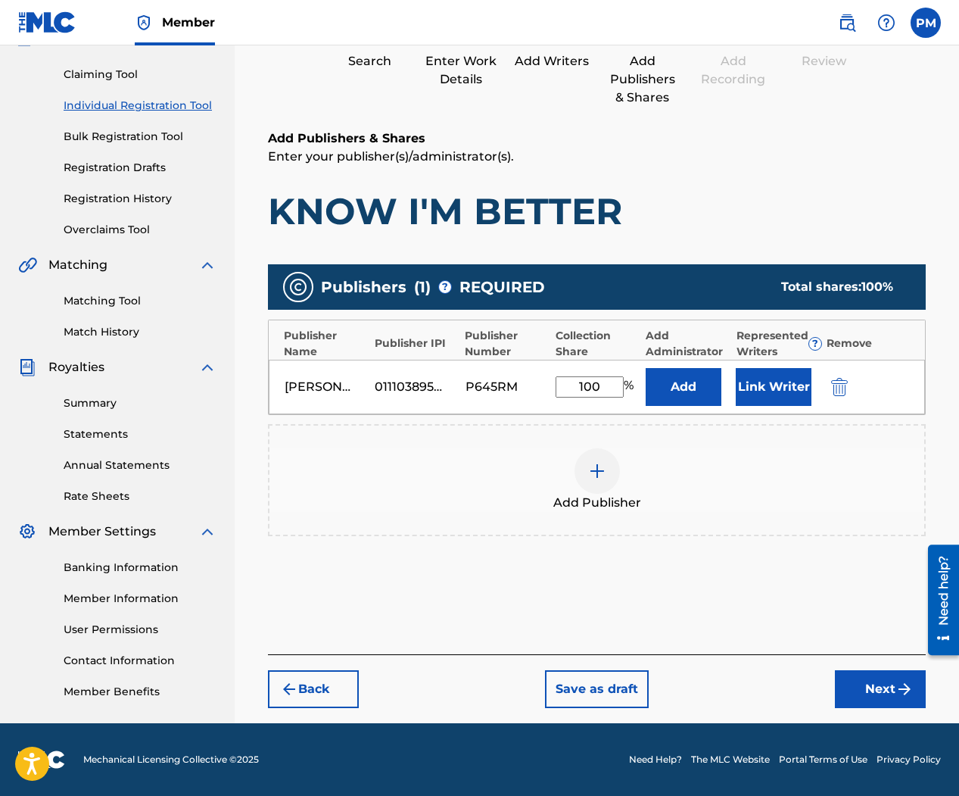
click at [866, 685] on button "Next" at bounding box center [880, 689] width 91 height 38
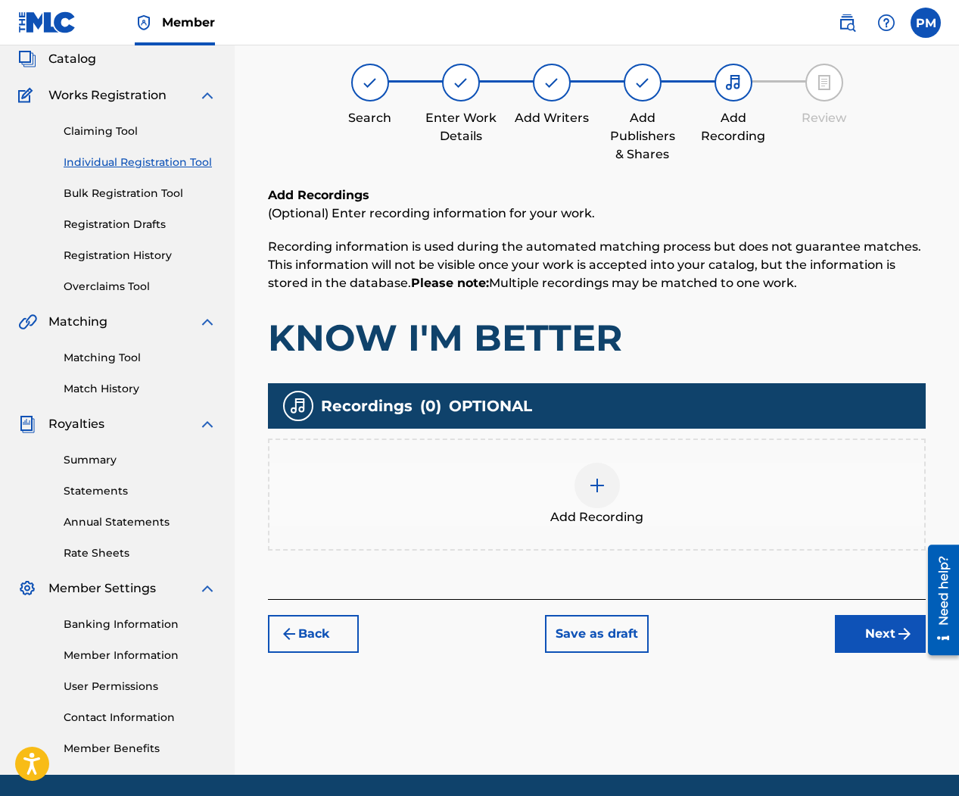
scroll to position [68, 0]
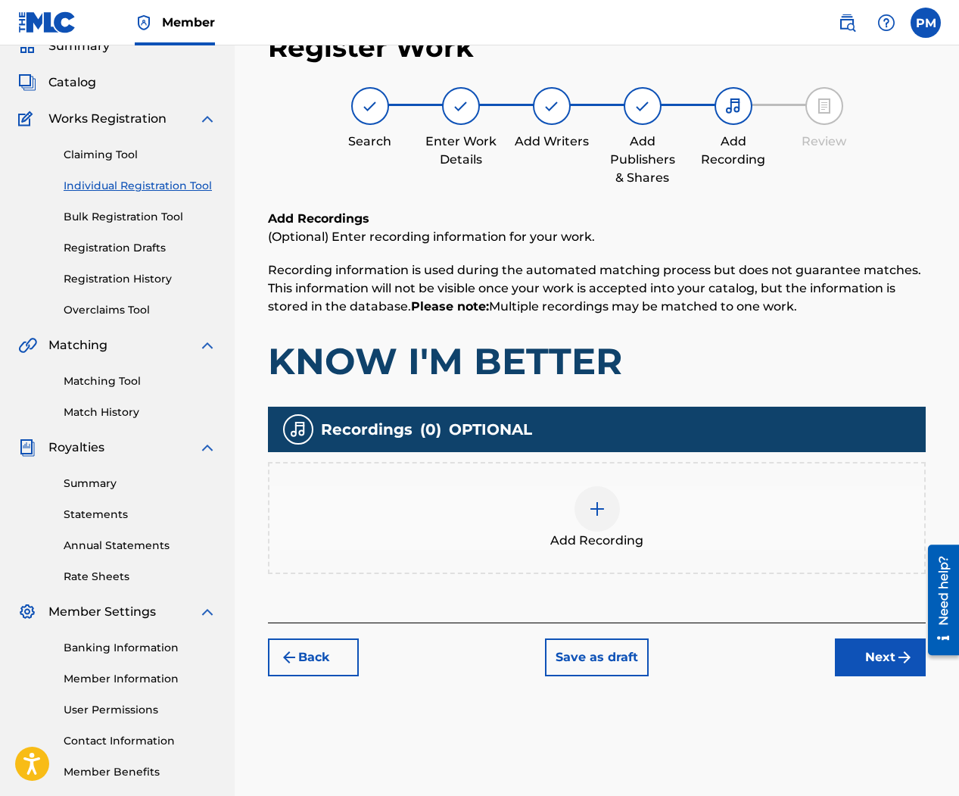
click at [602, 516] on img at bounding box center [597, 509] width 18 height 18
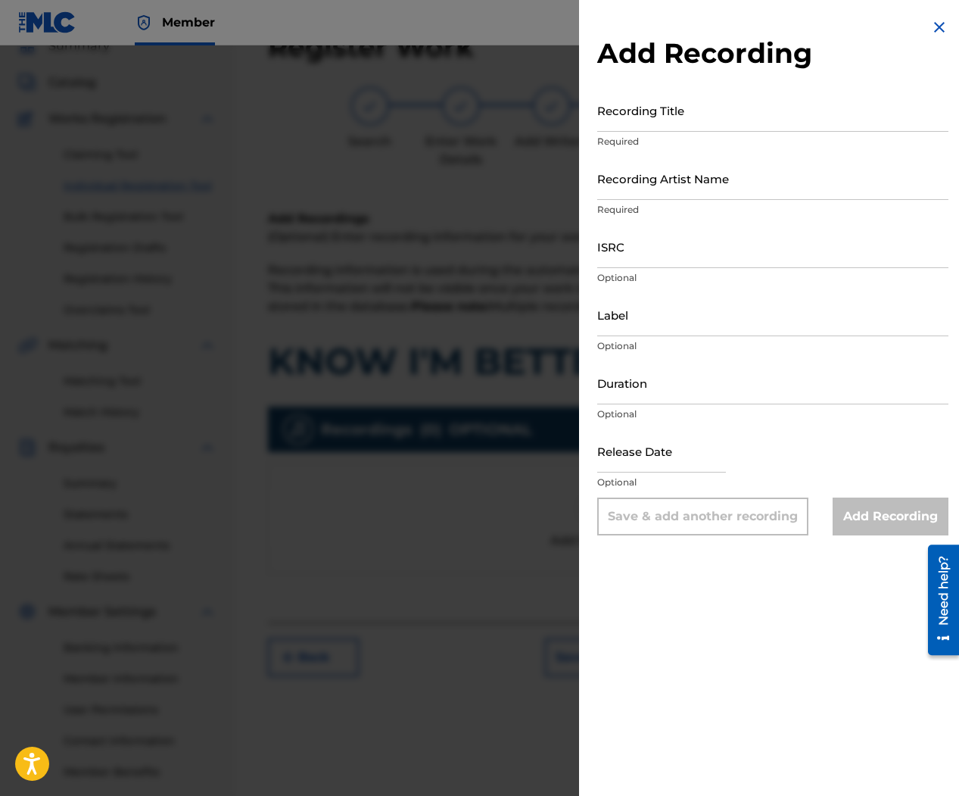
click at [663, 110] on input "Recording Title" at bounding box center [772, 110] width 351 height 43
type input "KNOW I'M BETTER"
click at [668, 181] on input "Recording Artist Name" at bounding box center [772, 178] width 351 height 43
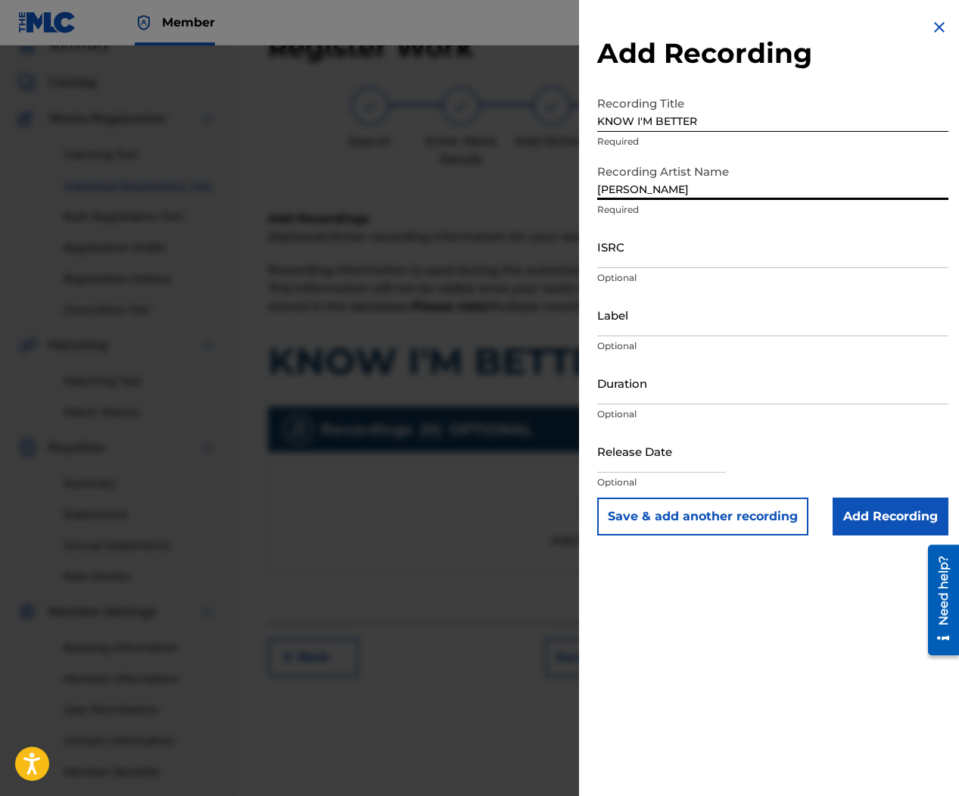
type input "[PERSON_NAME]"
click at [684, 245] on input "ISRC" at bounding box center [772, 246] width 351 height 43
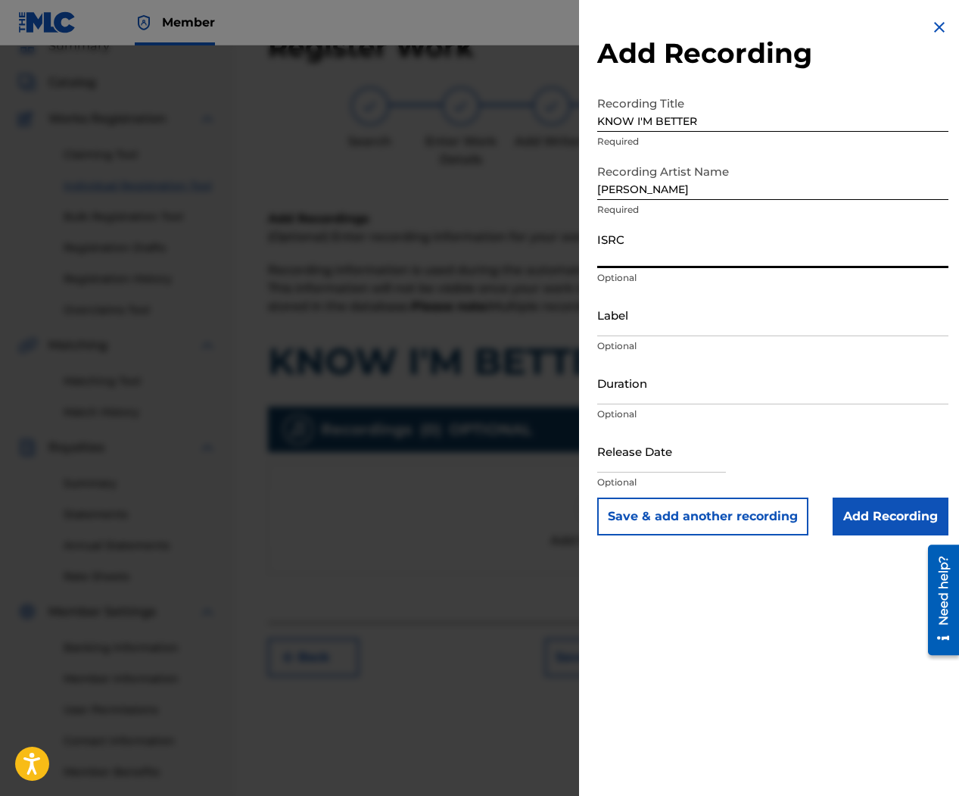
paste input "QZWFV2587502"
type input "QZWFV2587502"
click at [660, 321] on input "Label" at bounding box center [772, 314] width 351 height 43
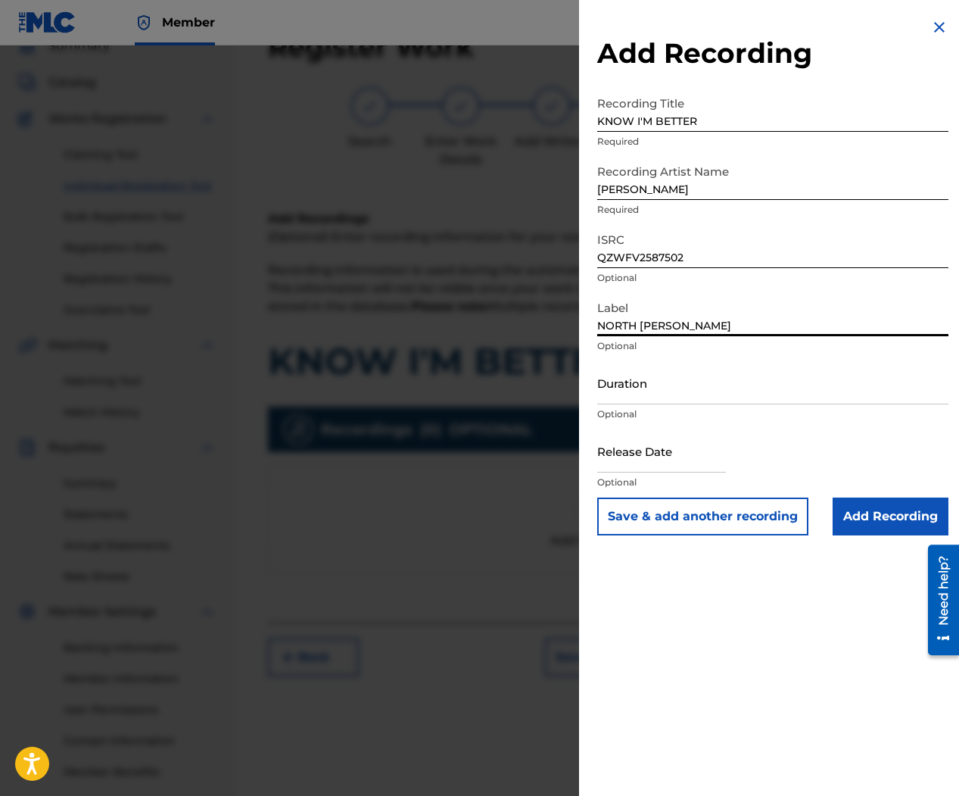
type input "NORTH [PERSON_NAME]"
click at [665, 395] on input "Duration" at bounding box center [772, 382] width 351 height 43
type input "02:25"
click at [630, 453] on input "text" at bounding box center [661, 450] width 129 height 43
select select "7"
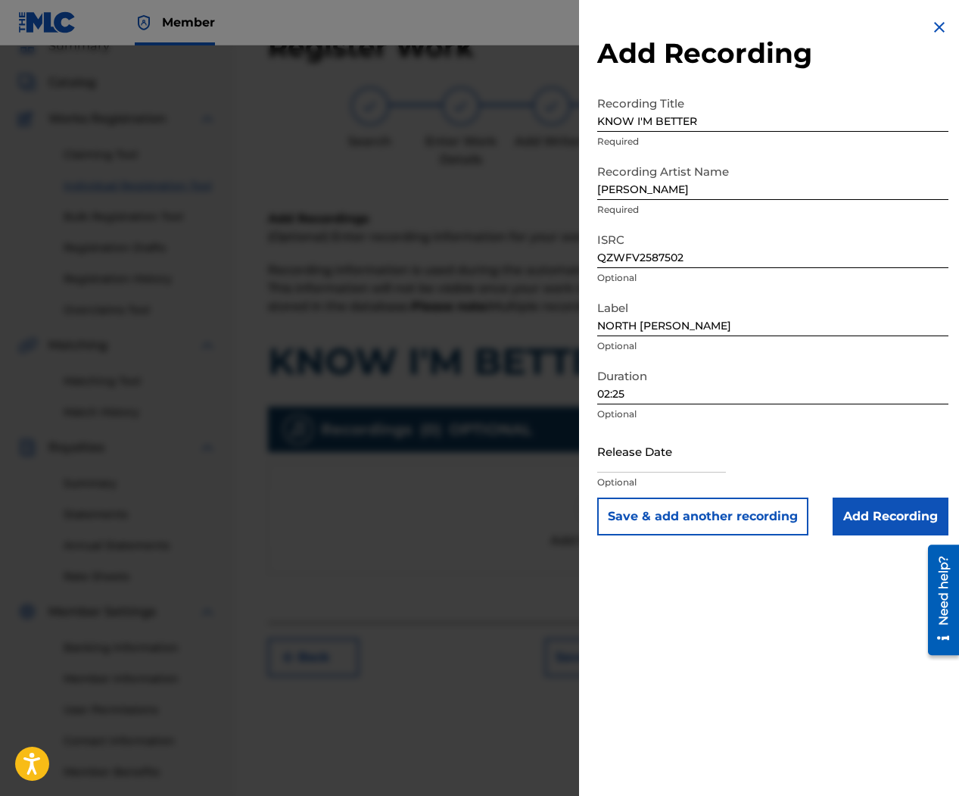
select select "2025"
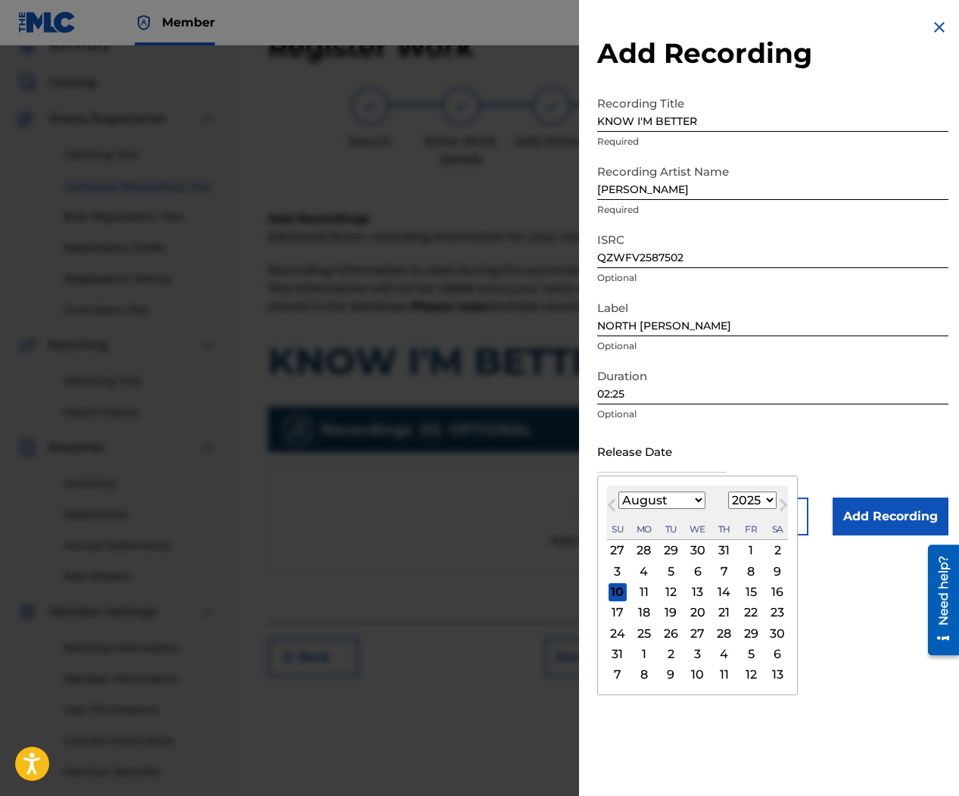
click at [748, 634] on div "29" at bounding box center [751, 633] width 18 height 18
type input "[DATE]"
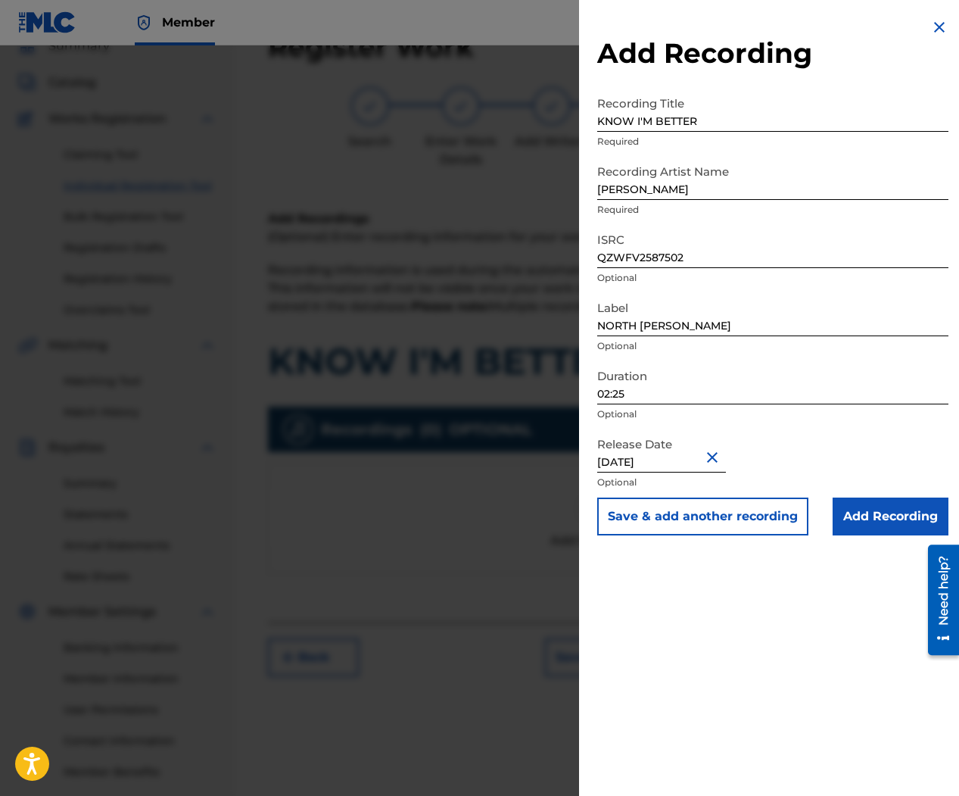
click at [775, 631] on div "Add Recording Recording Title KNOW I'M BETTER Required Recording Artist Name [P…" at bounding box center [773, 398] width 388 height 796
click at [869, 520] on input "Add Recording" at bounding box center [891, 516] width 116 height 38
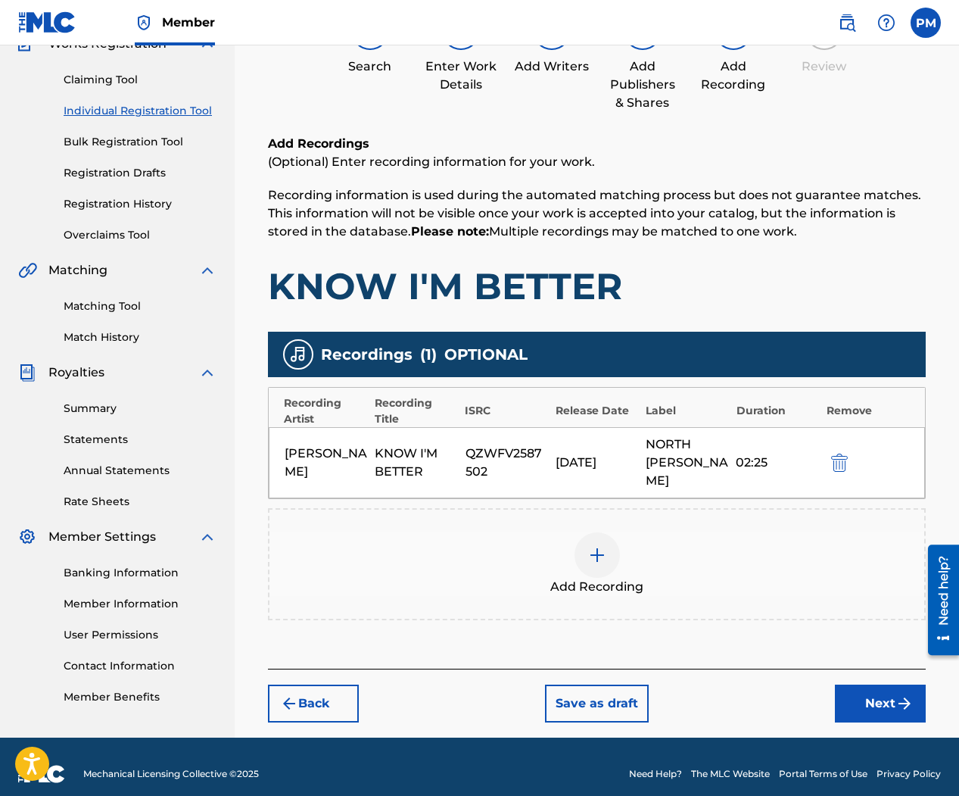
click at [891, 691] on button "Next" at bounding box center [880, 703] width 91 height 38
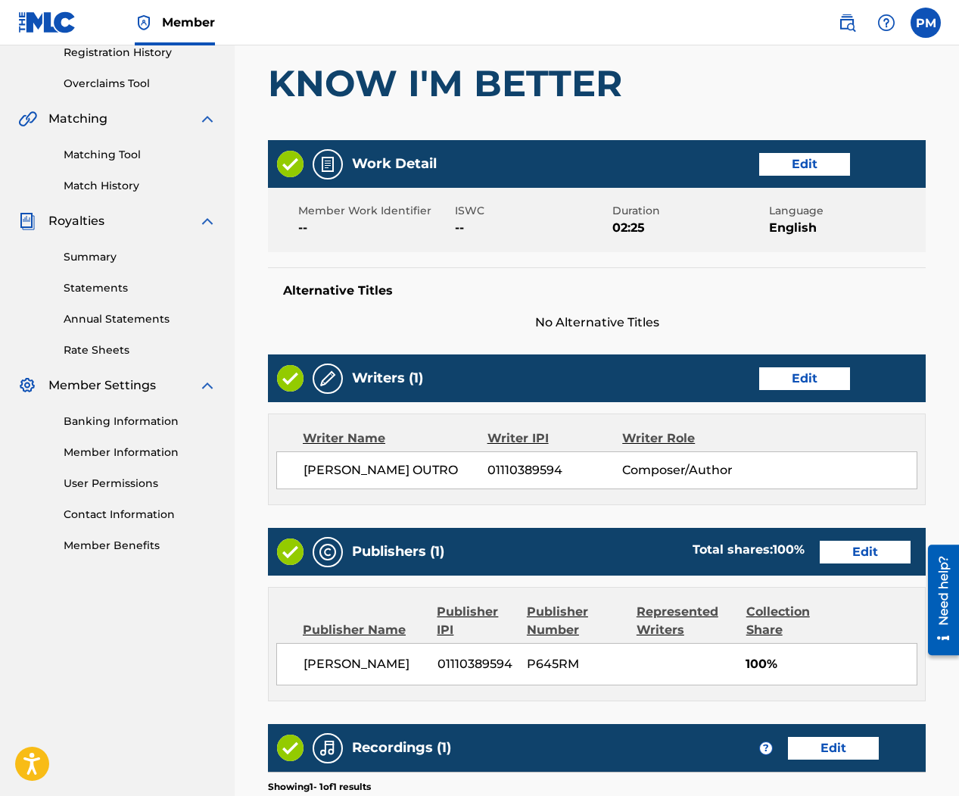
scroll to position [531, 0]
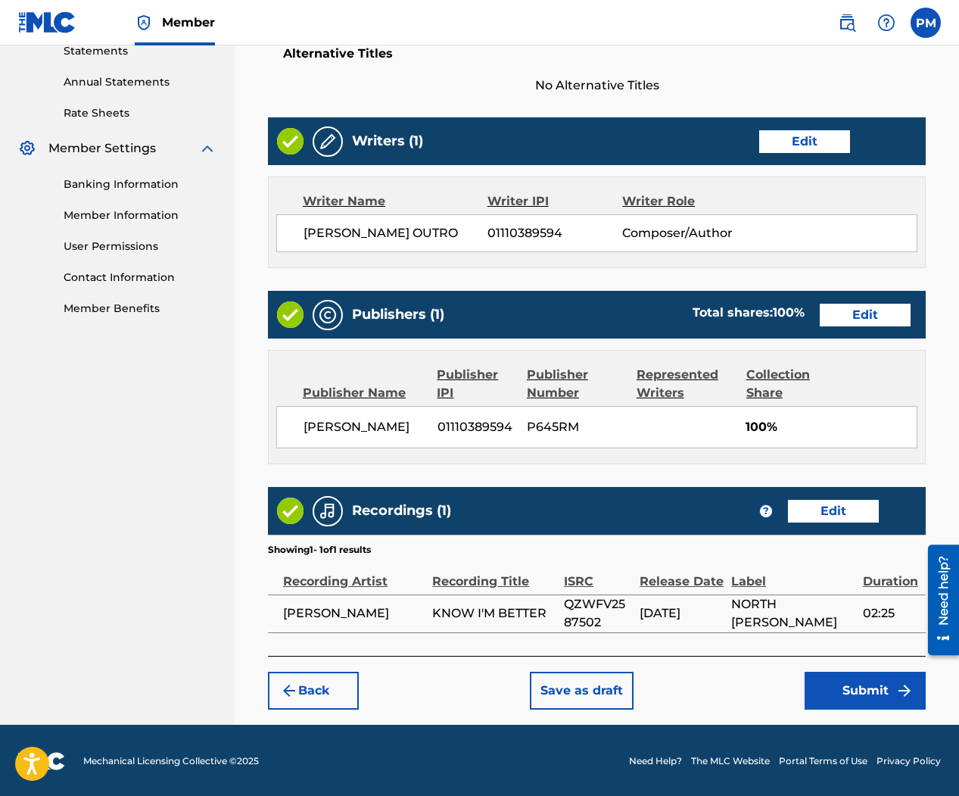
click at [860, 685] on button "Submit" at bounding box center [865, 691] width 121 height 38
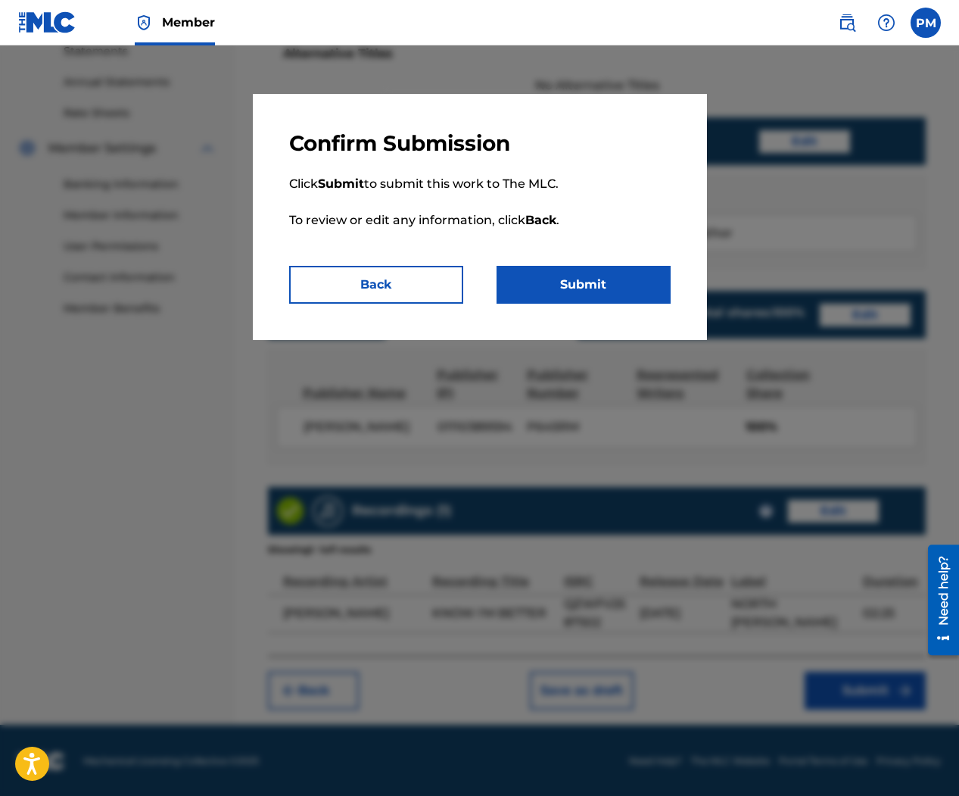
click at [591, 270] on button "Submit" at bounding box center [584, 285] width 174 height 38
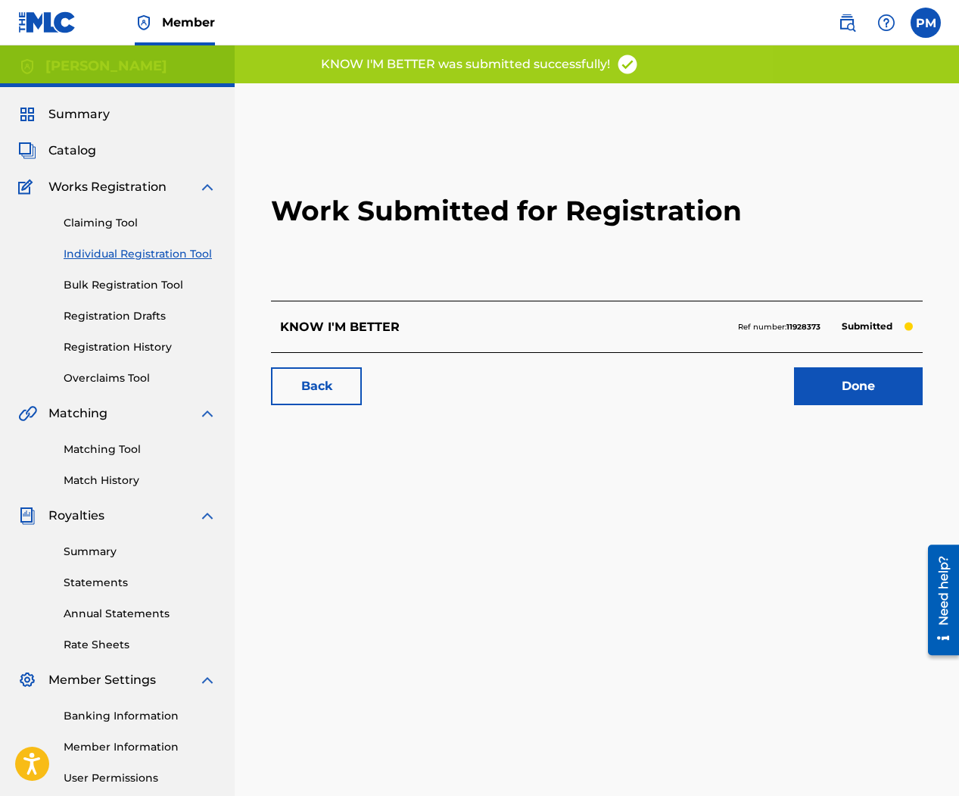
click at [576, 331] on div "KNOW I'M BETTER Ref number: 11928373 Submitted" at bounding box center [597, 326] width 652 height 51
click at [354, 325] on p "KNOW I'M BETTER" at bounding box center [340, 327] width 120 height 18
